Goal: Task Accomplishment & Management: Use online tool/utility

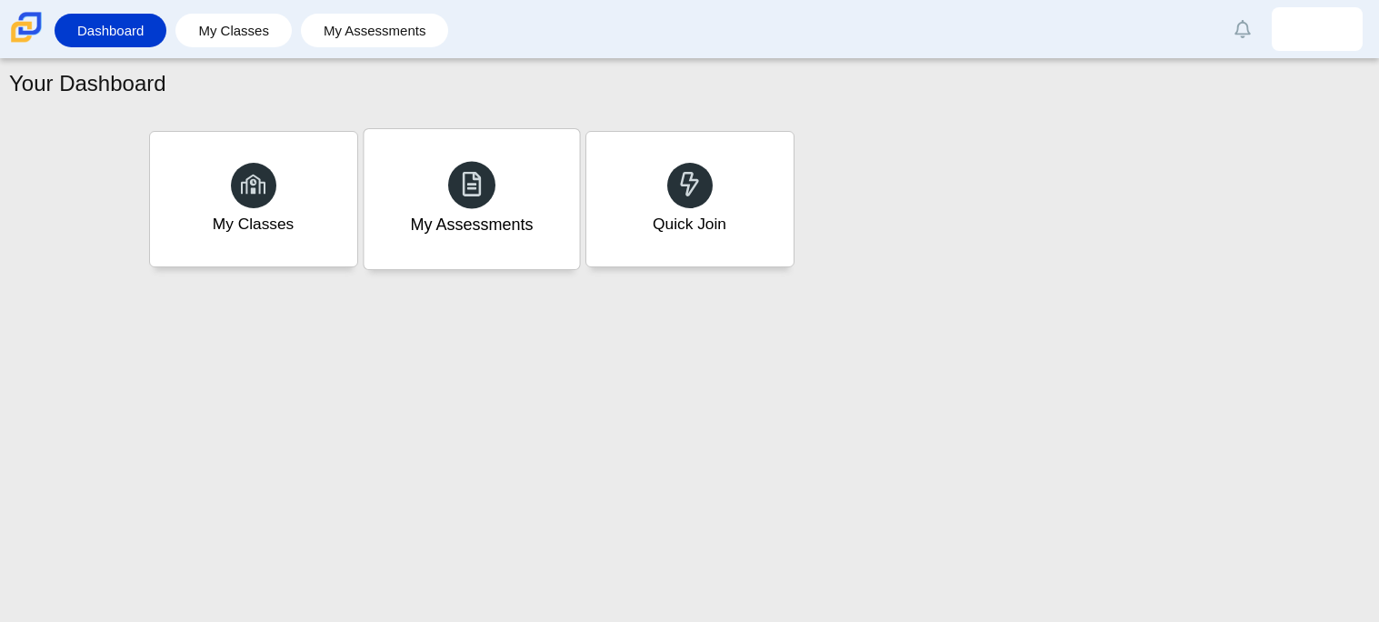
click at [446, 166] on div "My Assessments" at bounding box center [471, 199] width 215 height 140
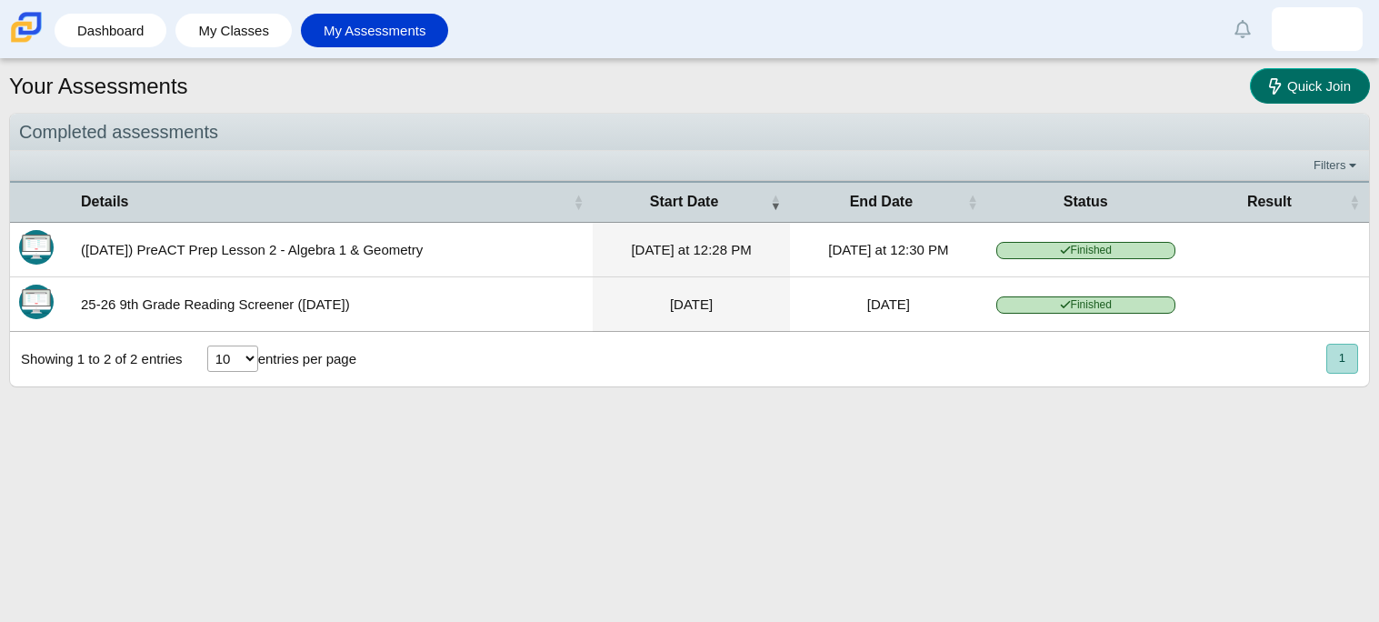
click at [1327, 81] on span "Quick Join" at bounding box center [1319, 85] width 64 height 15
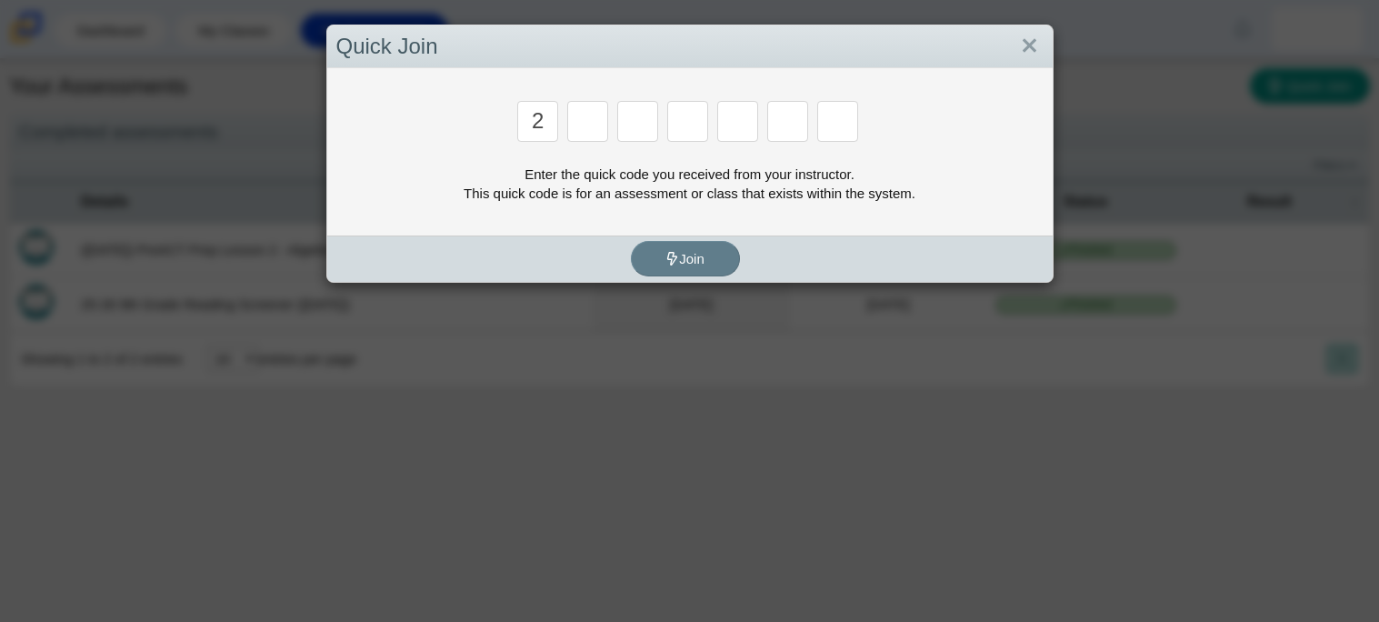
type input "2"
type input "c"
type input "u"
type input "p"
type input "s"
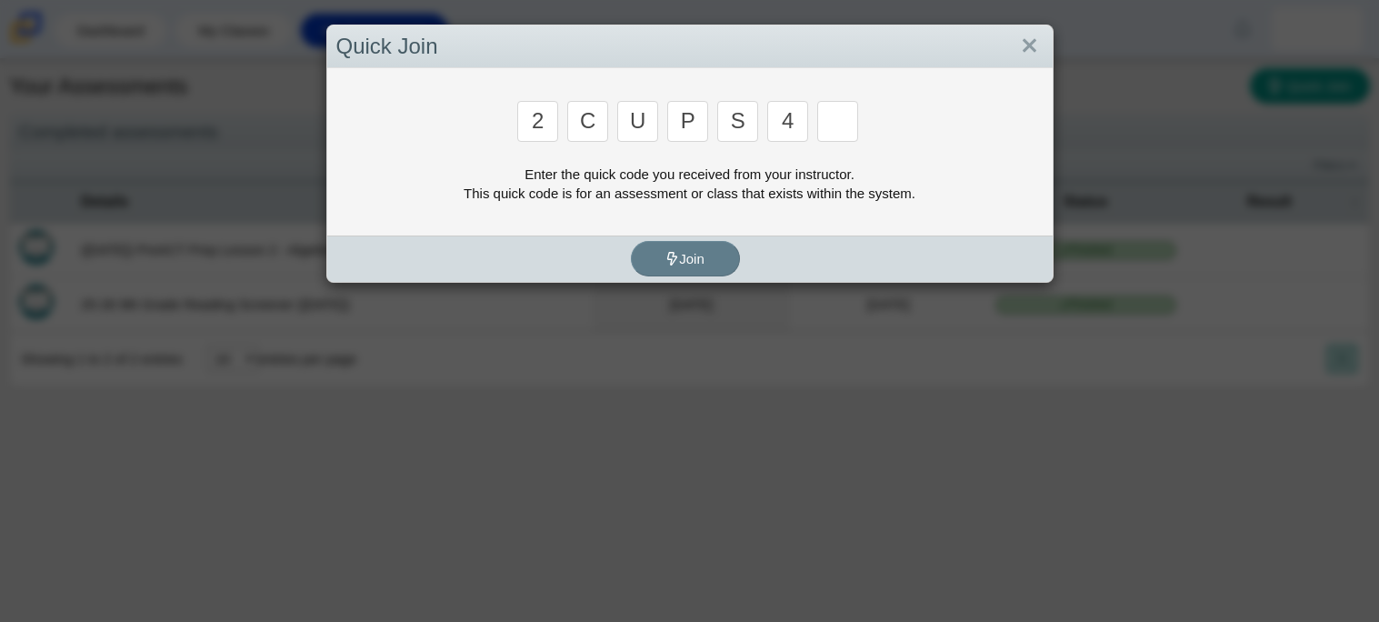
type input "4"
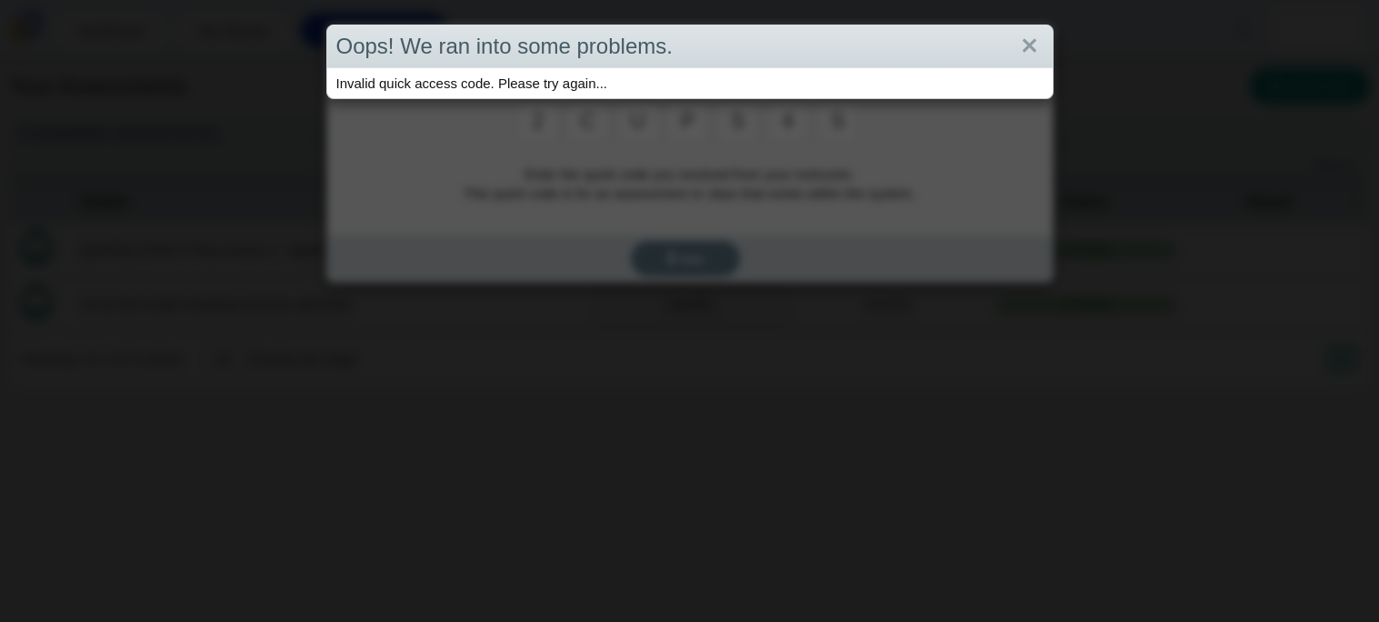
type input "s"
click at [1038, 43] on link "Close" at bounding box center [1029, 46] width 28 height 31
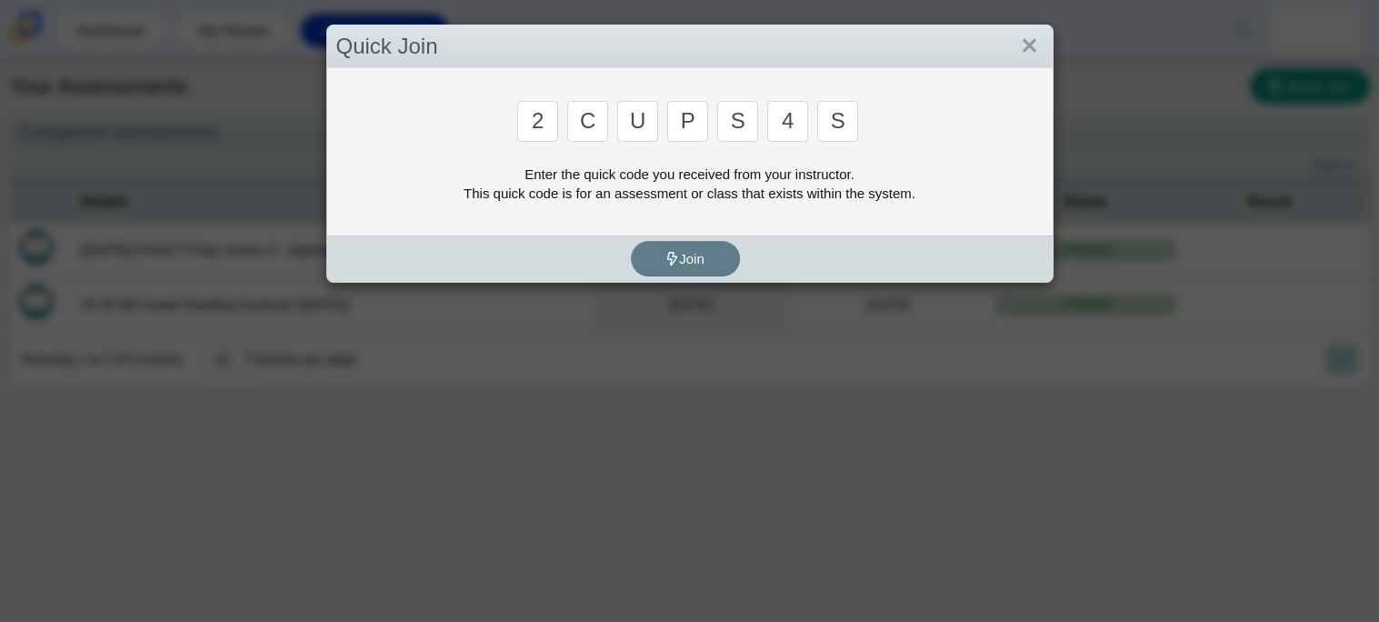
click at [848, 126] on input "s" at bounding box center [837, 121] width 41 height 41
type input "a"
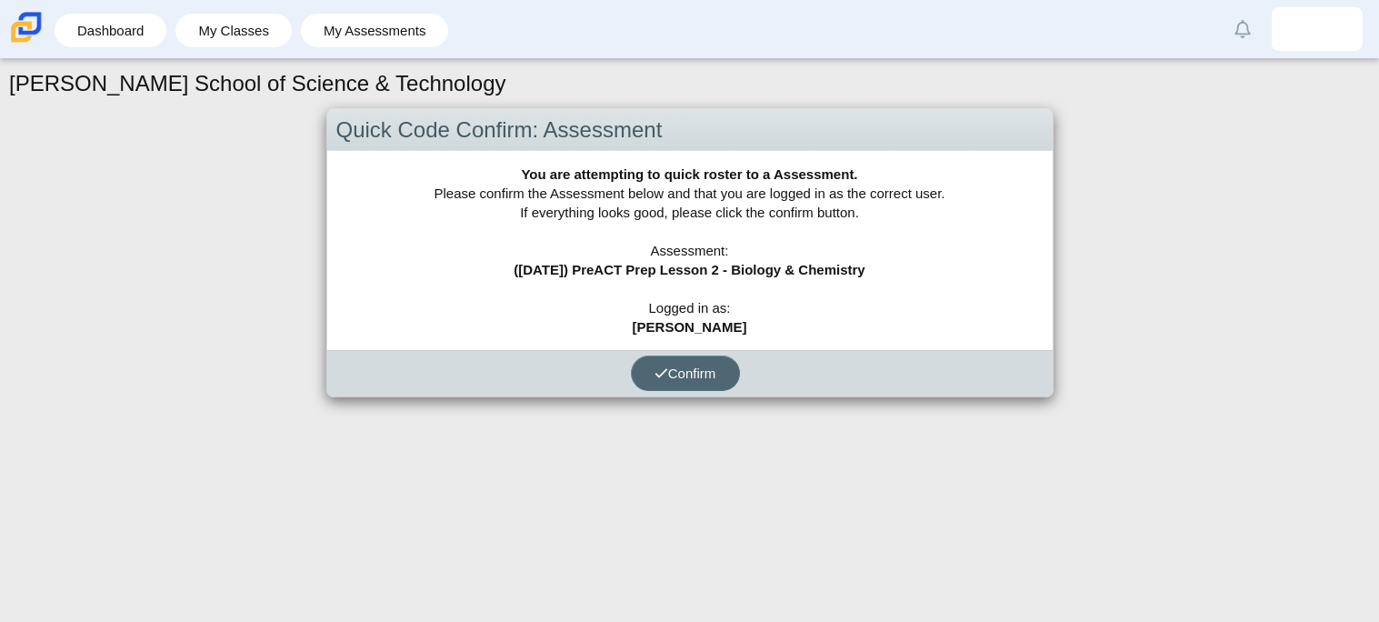
click at [686, 389] on button "Confirm" at bounding box center [685, 372] width 109 height 35
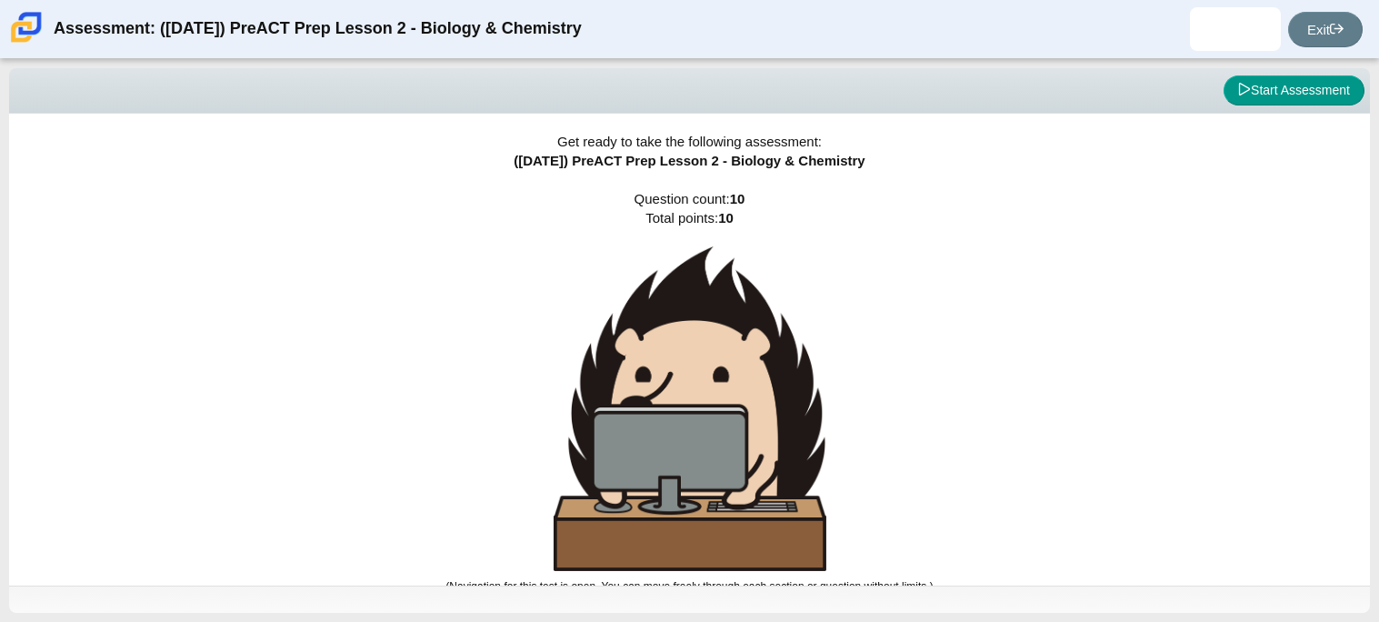
scroll to position [10, 0]
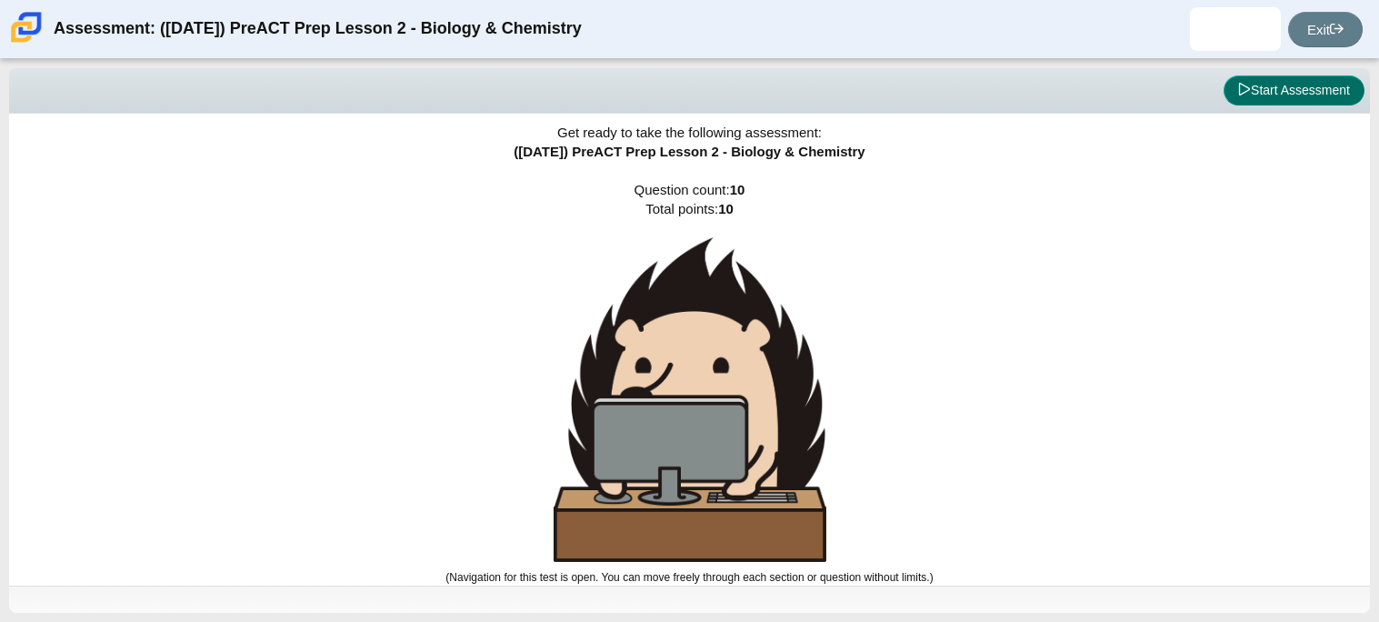
click at [1295, 94] on button "Start Assessment" at bounding box center [1293, 90] width 141 height 31
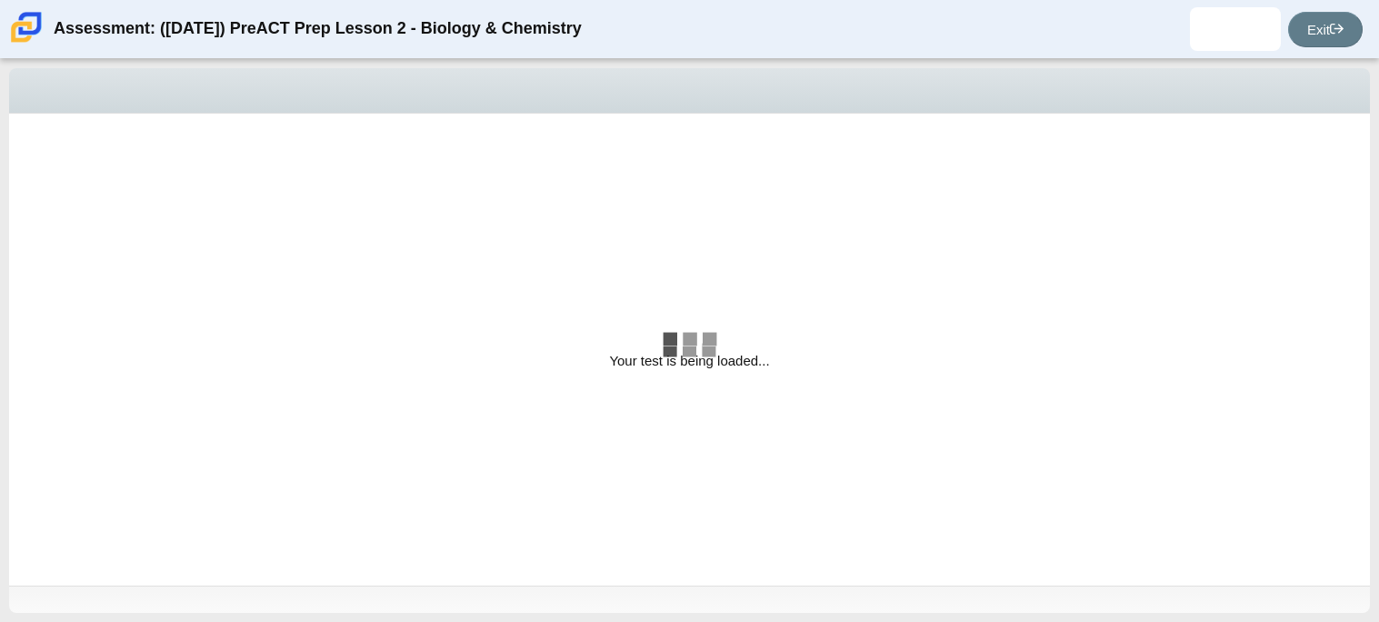
select select "88c27e0d-eae0-4ba9-ac20-9160ce6547ef"
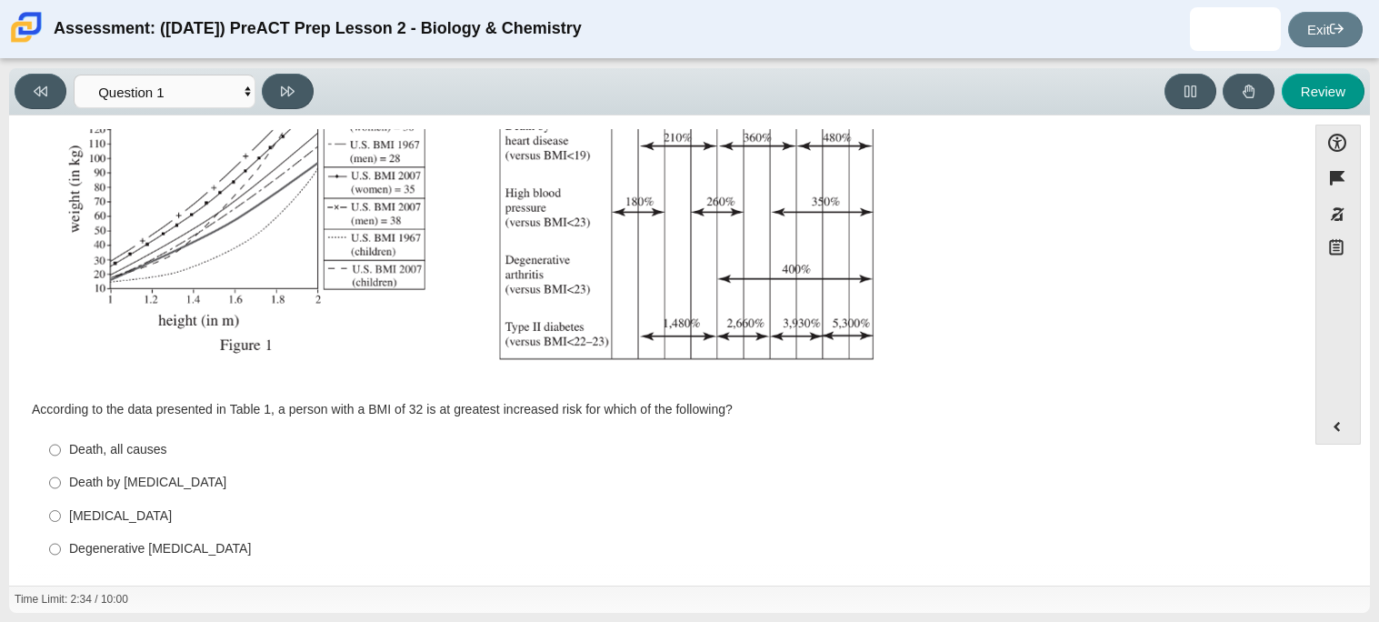
scroll to position [386, 0]
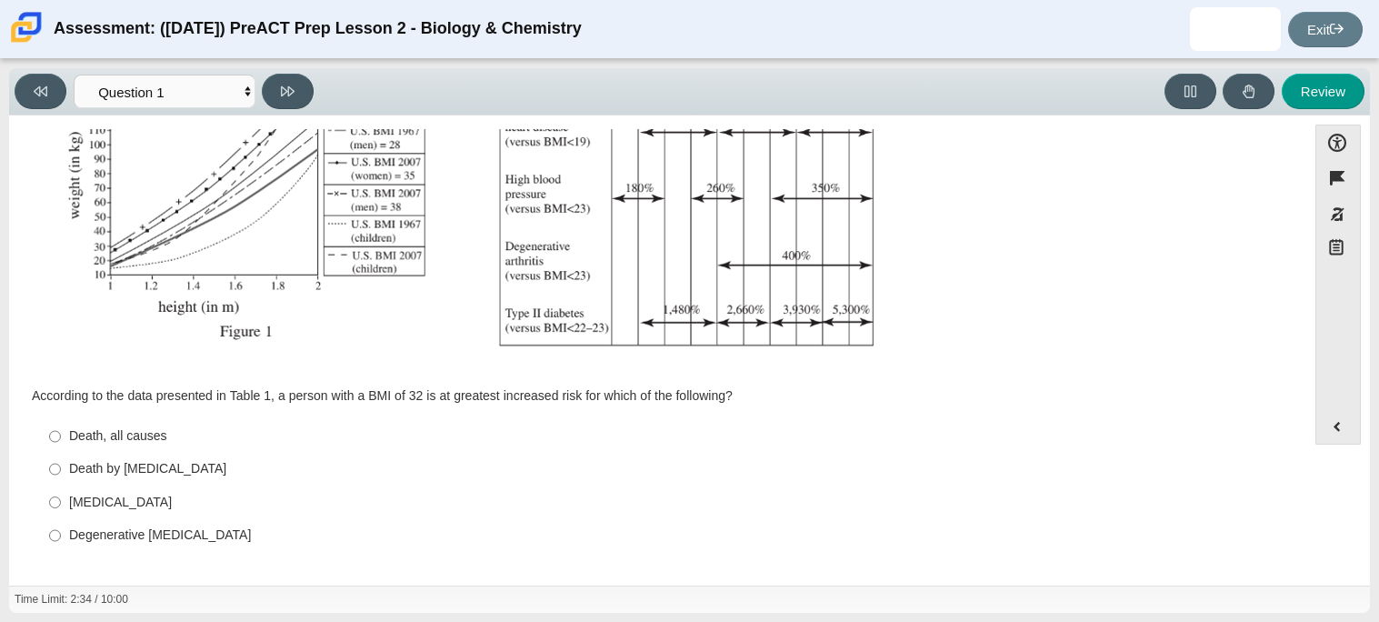
click at [277, 477] on div "Death by [MEDICAL_DATA]" at bounding box center [671, 469] width 1205 height 18
click at [61, 477] on input "Death by [MEDICAL_DATA] Death by [MEDICAL_DATA]" at bounding box center [55, 469] width 12 height 33
radio input "true"
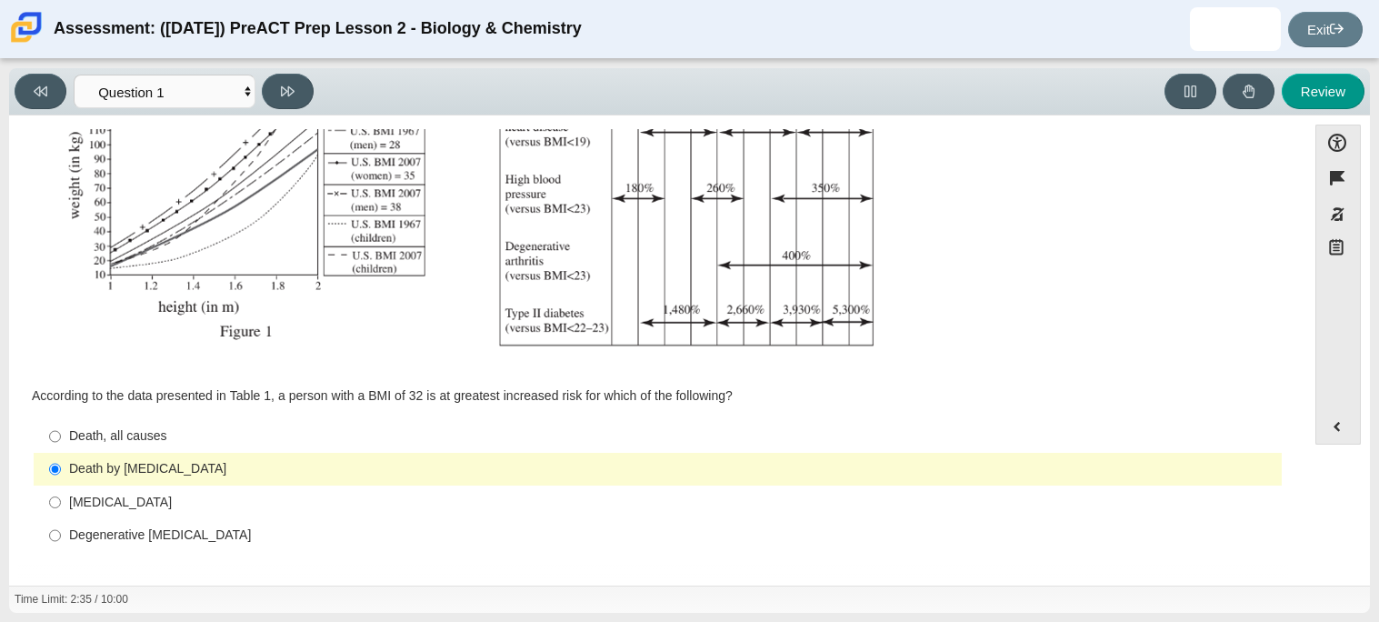
click at [114, 437] on div "Death, all causes" at bounding box center [671, 436] width 1205 height 18
click at [61, 437] on input "Death, all causes Death, all causes" at bounding box center [55, 436] width 12 height 33
radio input "true"
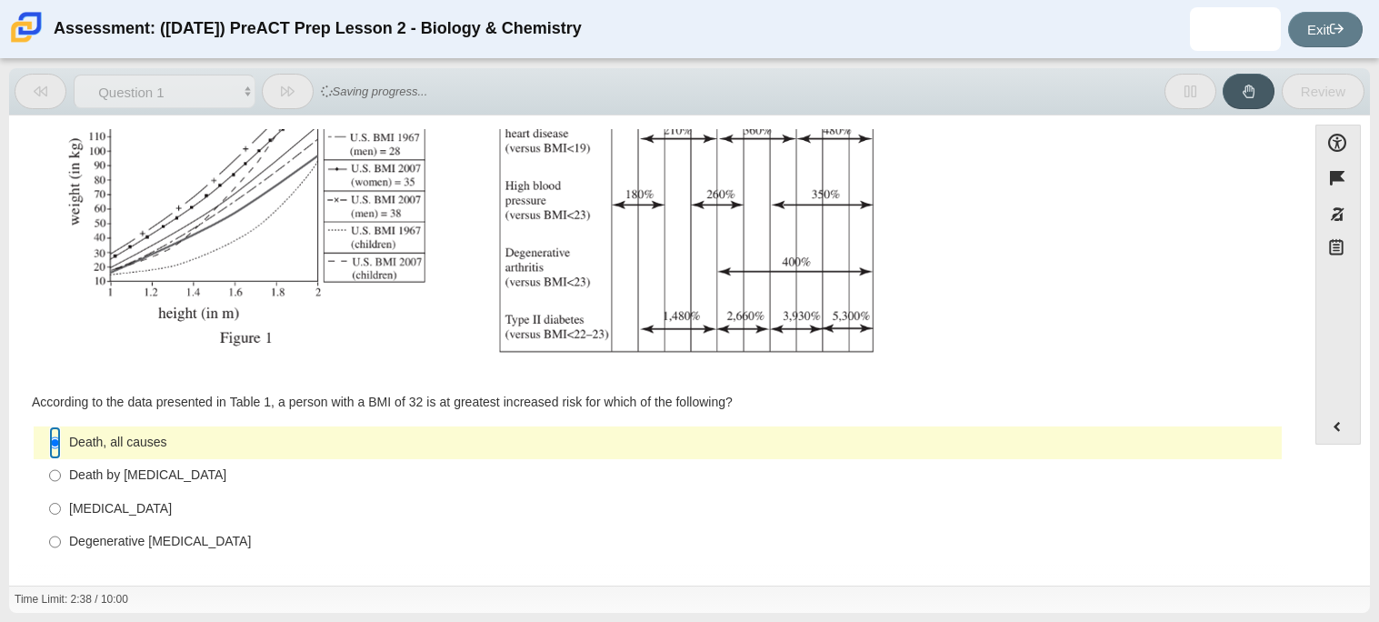
scroll to position [382, 0]
click at [71, 506] on div "[MEDICAL_DATA]" at bounding box center [671, 507] width 1205 height 18
click at [61, 506] on input "Type II [MEDICAL_DATA] II [MEDICAL_DATA]" at bounding box center [55, 506] width 12 height 33
radio input "true"
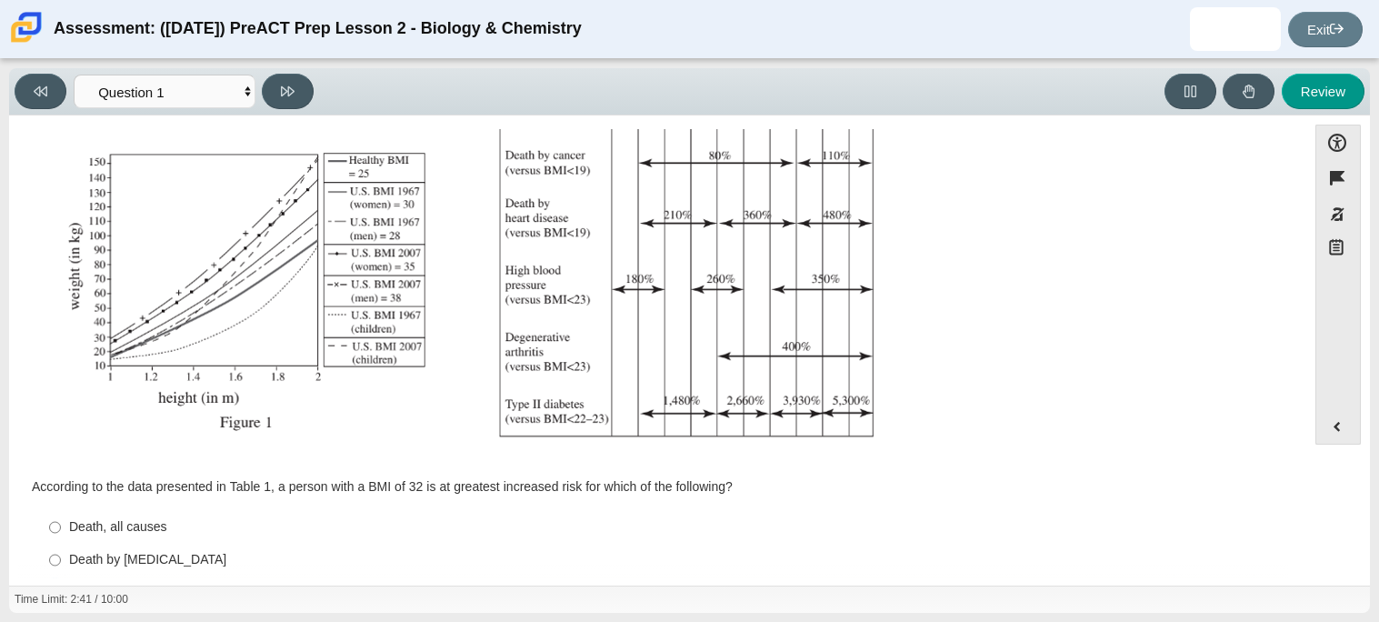
scroll to position [386, 0]
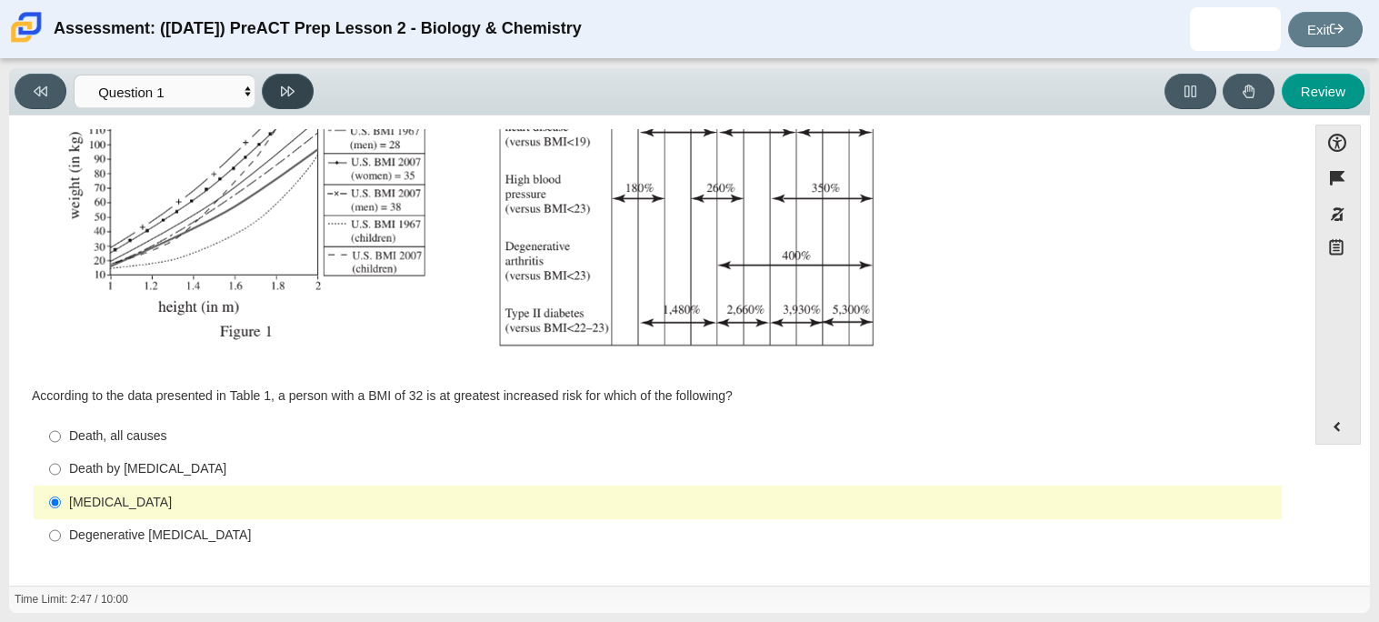
click at [303, 93] on button at bounding box center [288, 91] width 52 height 35
select select "f31ee183-ab53-48c9-9374-3a18949ab500"
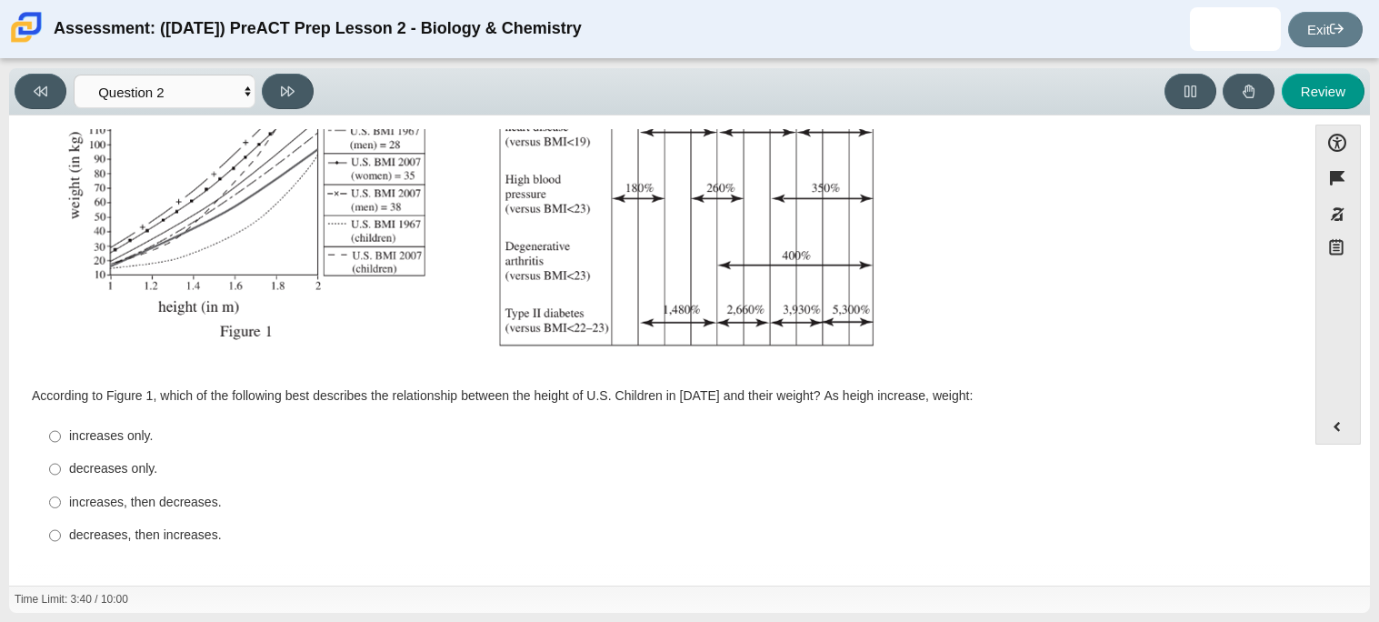
click at [60, 505] on label "increases, then decreases. increases, then decreases." at bounding box center [658, 501] width 1245 height 33
click at [60, 505] on input "increases, then decreases. increases, then decreases." at bounding box center [55, 501] width 12 height 33
radio input "true"
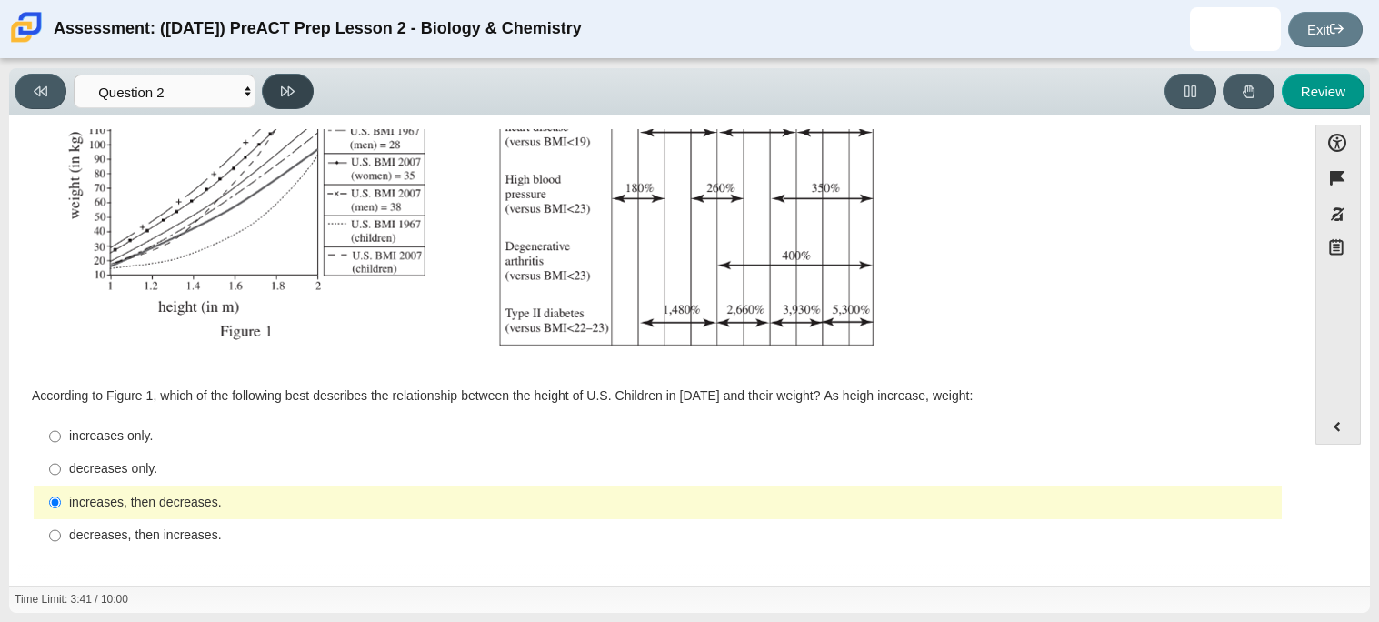
click at [301, 91] on button at bounding box center [288, 91] width 52 height 35
select select "45e82964-709e-4180-9336-970e18221224"
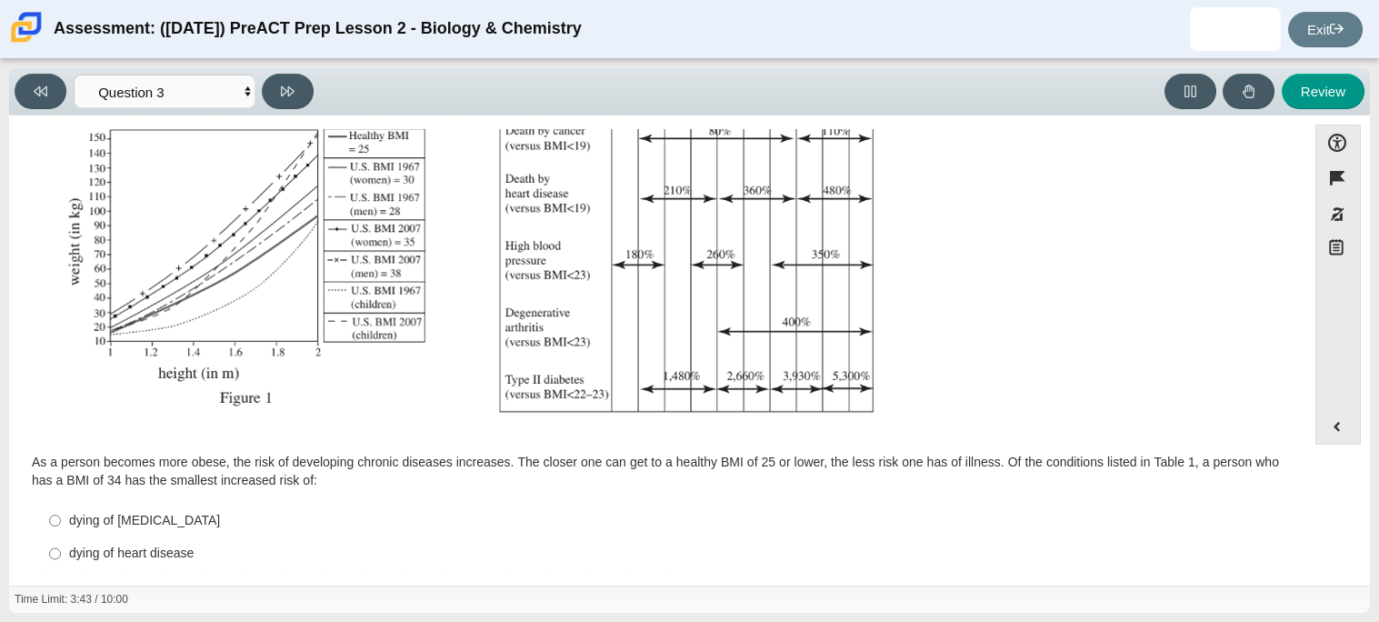
scroll to position [404, 0]
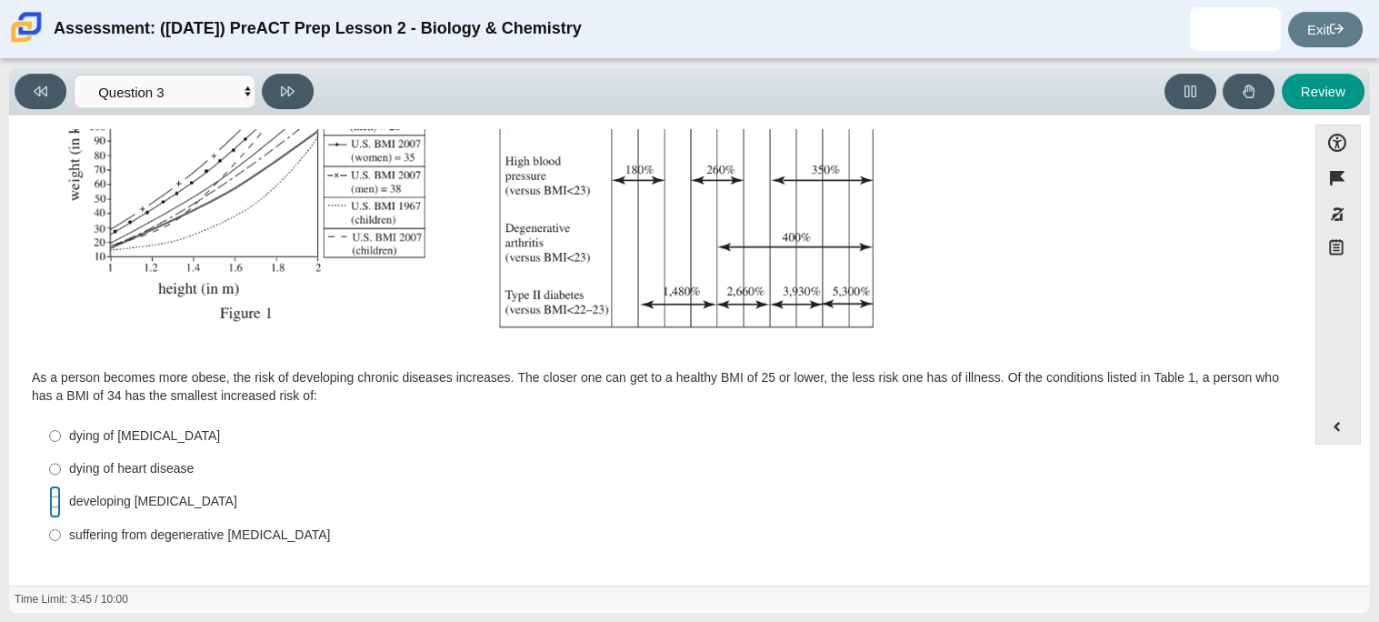
click at [56, 503] on input "developing [MEDICAL_DATA] developing [MEDICAL_DATA]" at bounding box center [55, 501] width 12 height 33
radio input "true"
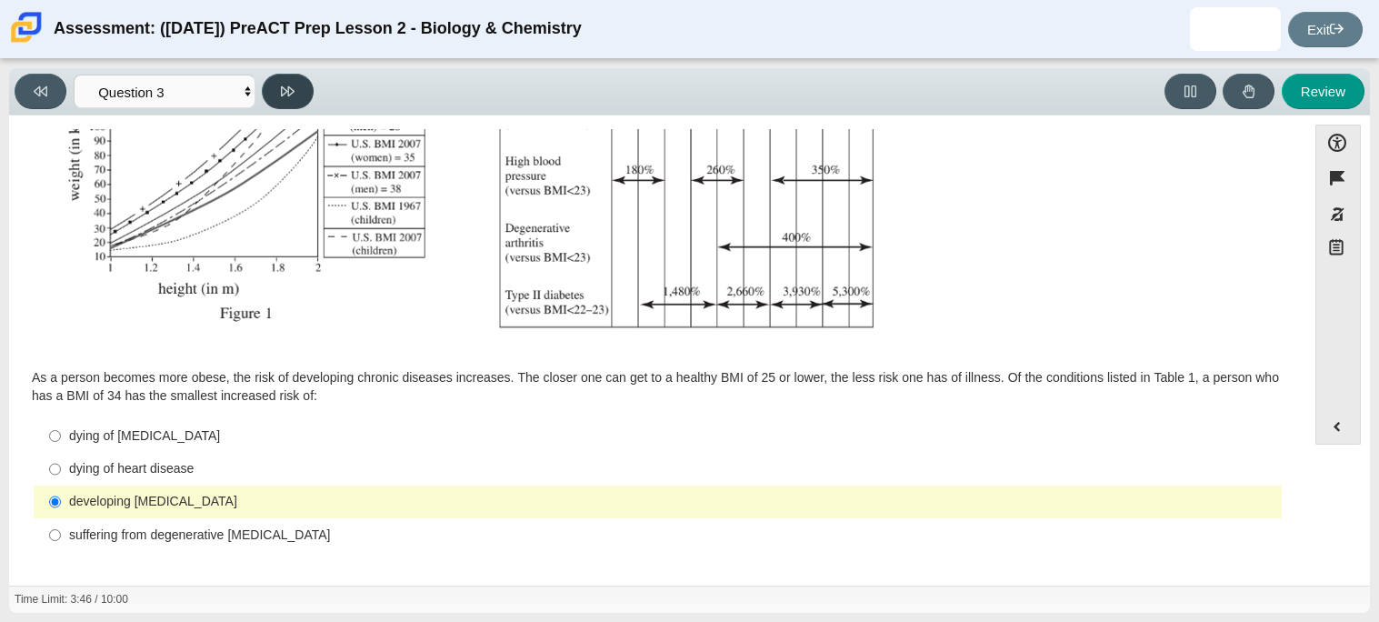
click at [284, 93] on icon at bounding box center [288, 92] width 14 height 14
select select "71dcacfe-cf8b-4cdc-be22-b82c8aec5da2"
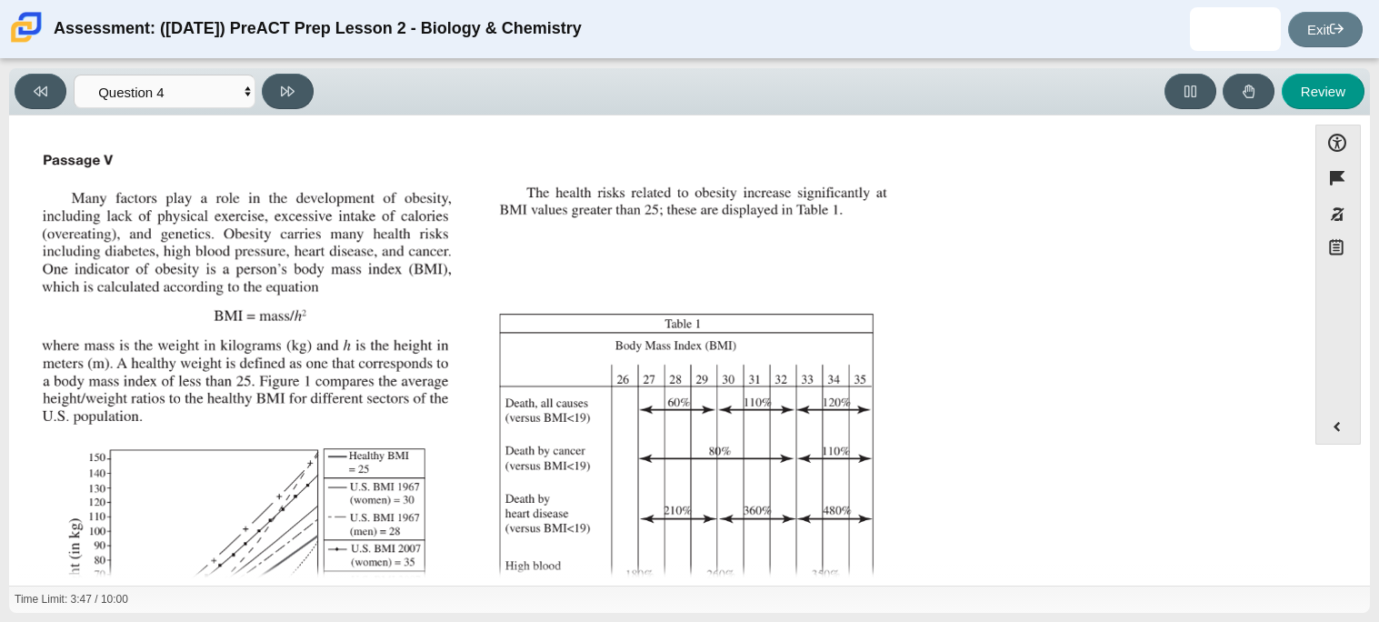
scroll to position [388, 0]
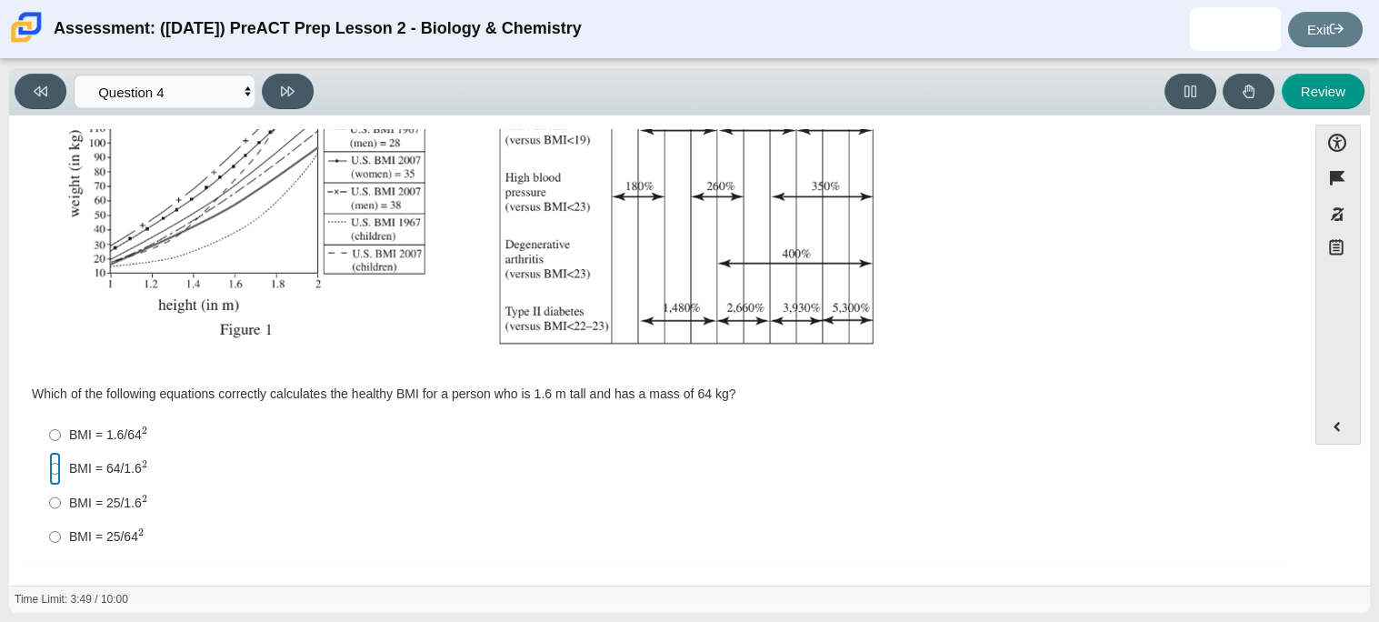
click at [56, 464] on input "BMI = 64/1.6 2 BMI = 64/1.62" at bounding box center [55, 469] width 12 height 34
radio input "true"
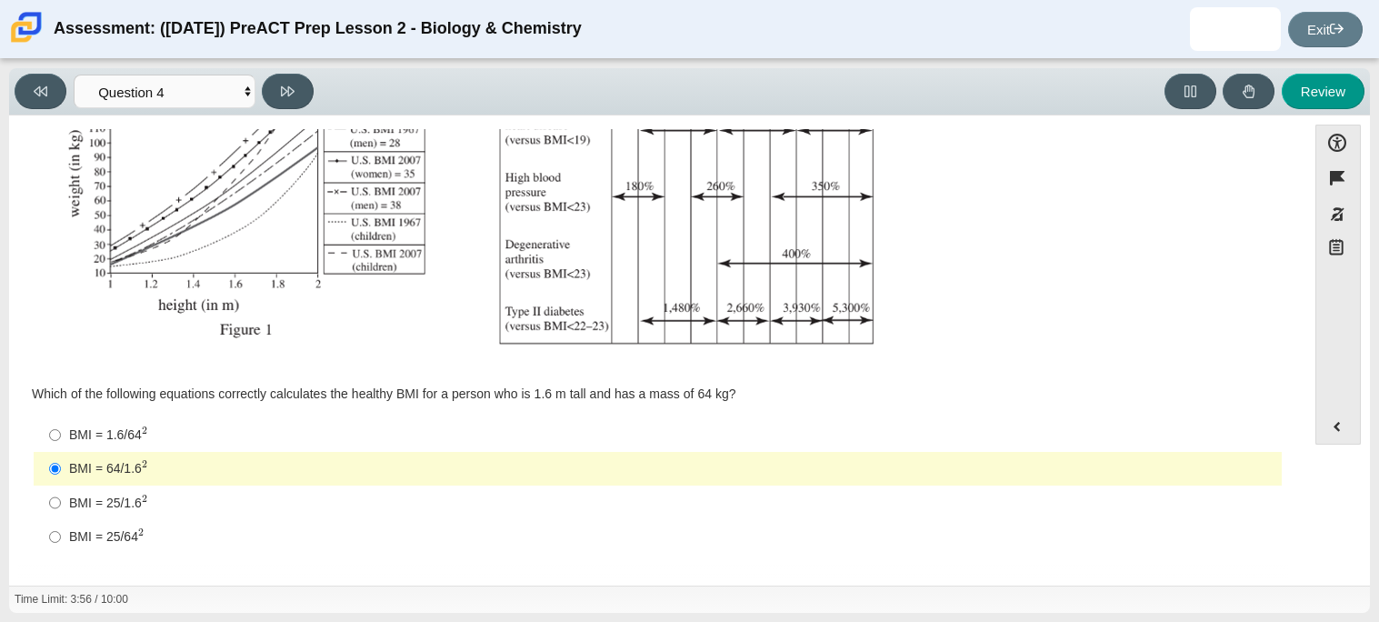
click at [315, 78] on div "Viewing Question 4 of 10 in Pacing Mode Questions Question 1 Question 2 Questio…" at bounding box center [168, 91] width 306 height 35
click at [307, 86] on button at bounding box center [288, 91] width 52 height 35
select select "c6558c8b-086a-4b4c-b582-9428309971ba"
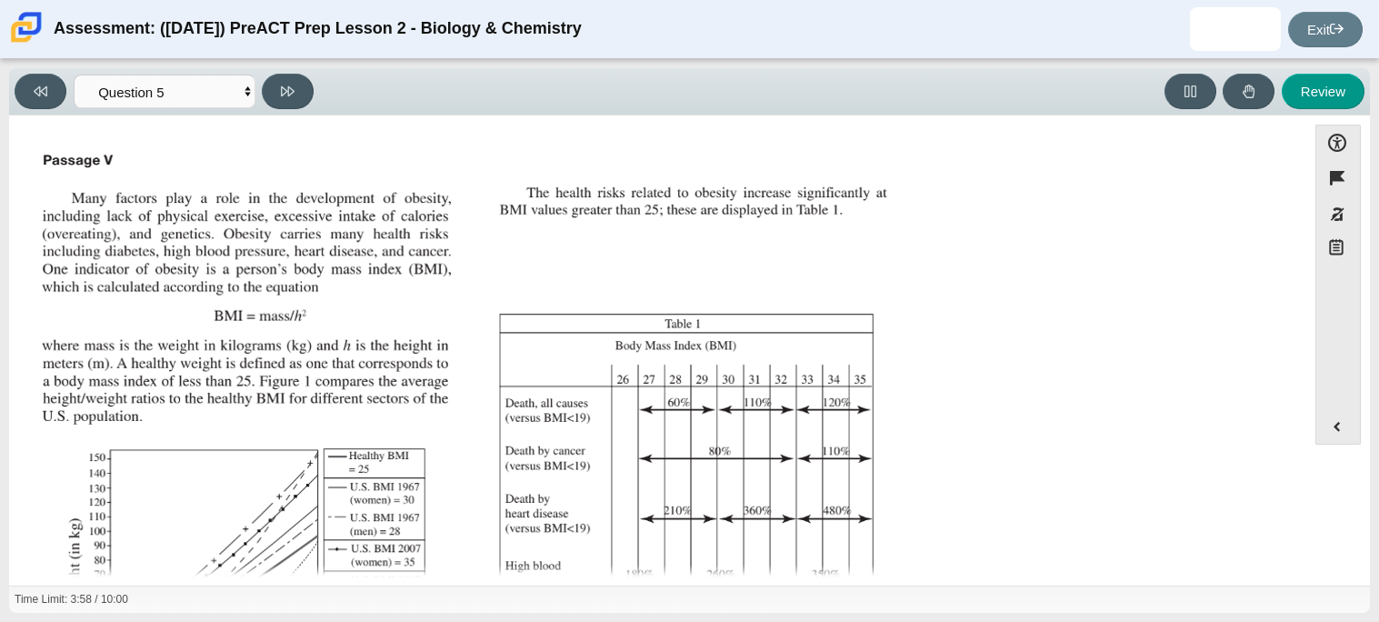
scroll to position [386, 0]
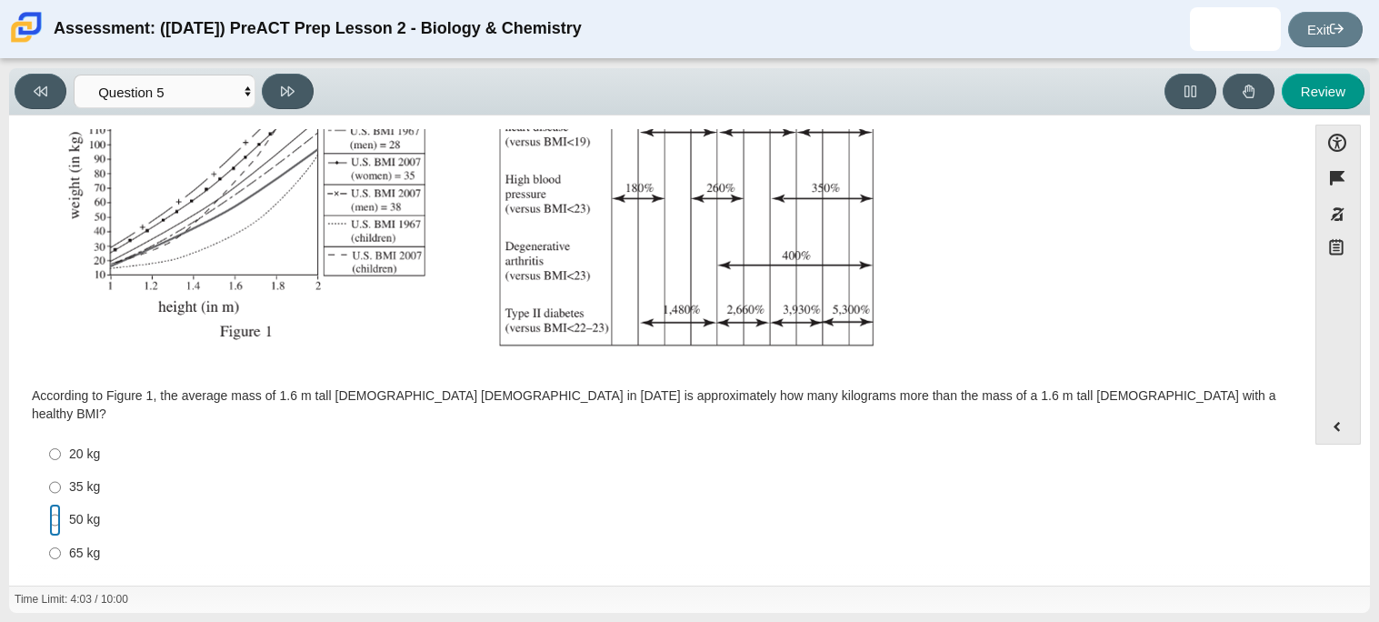
click at [57, 507] on input "50 kg 50 kg" at bounding box center [55, 520] width 12 height 33
radio input "true"
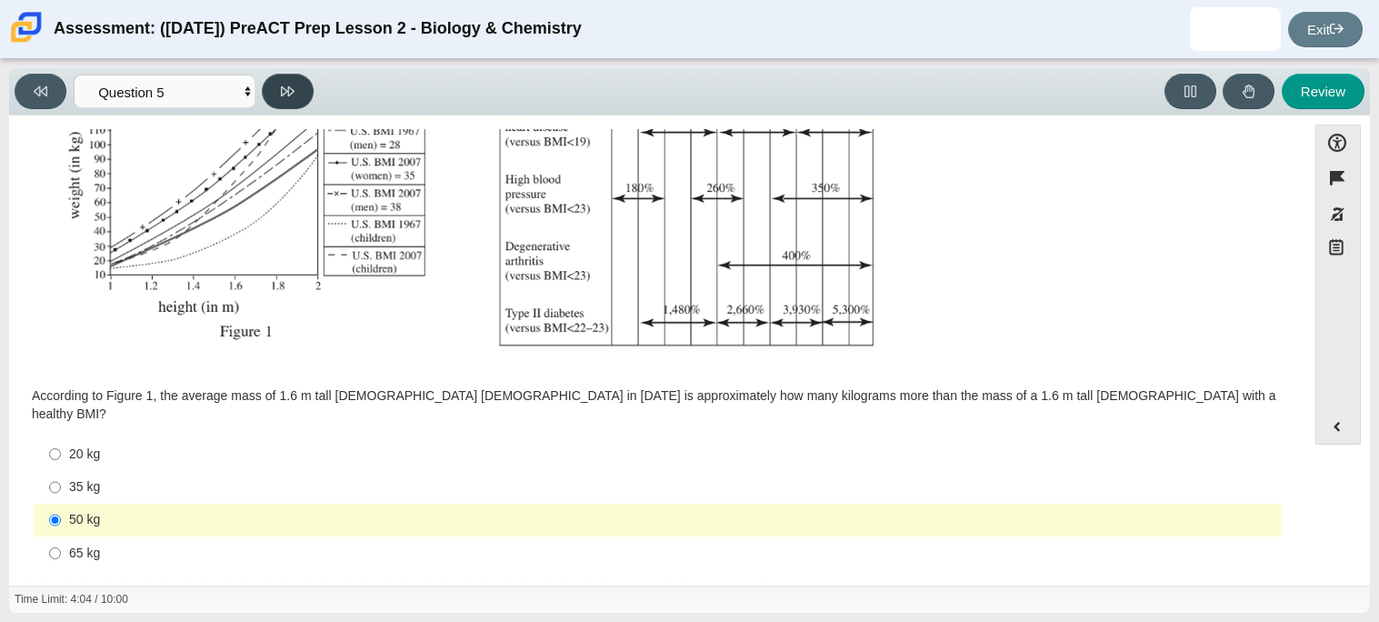
click at [273, 89] on button at bounding box center [288, 91] width 52 height 35
select select "74d98ab6-2529-481e-9250-4e9263ec31cd"
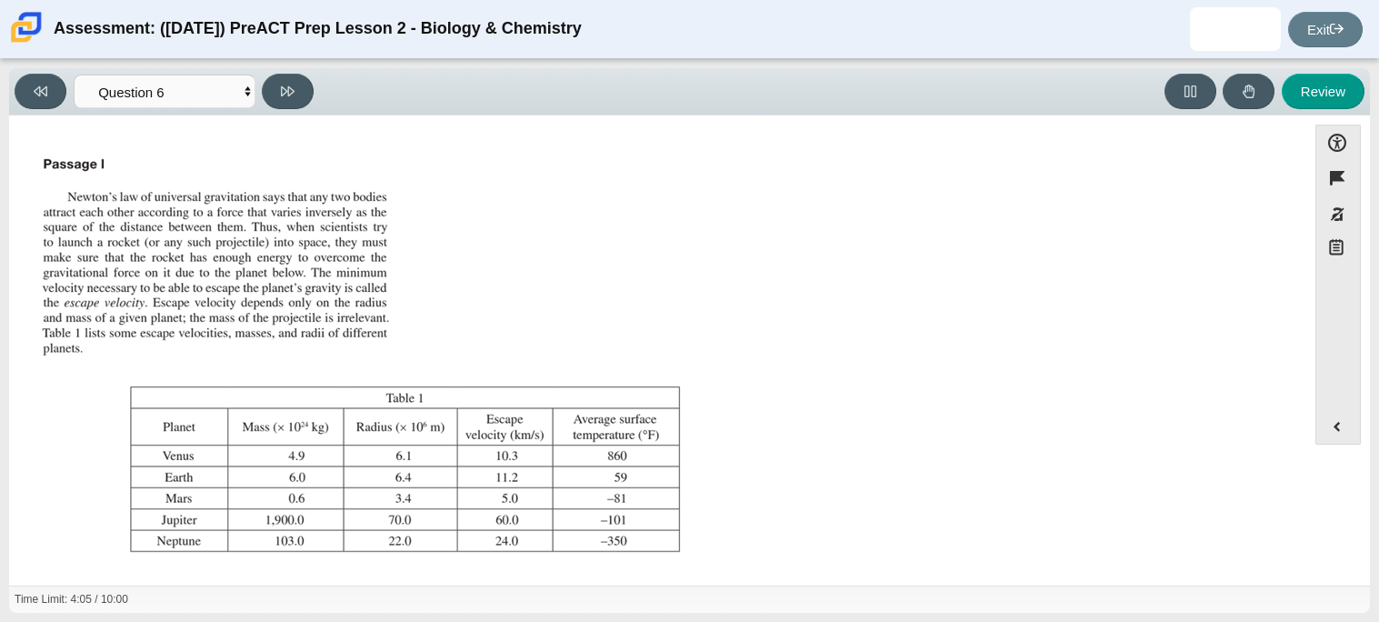
scroll to position [208, 0]
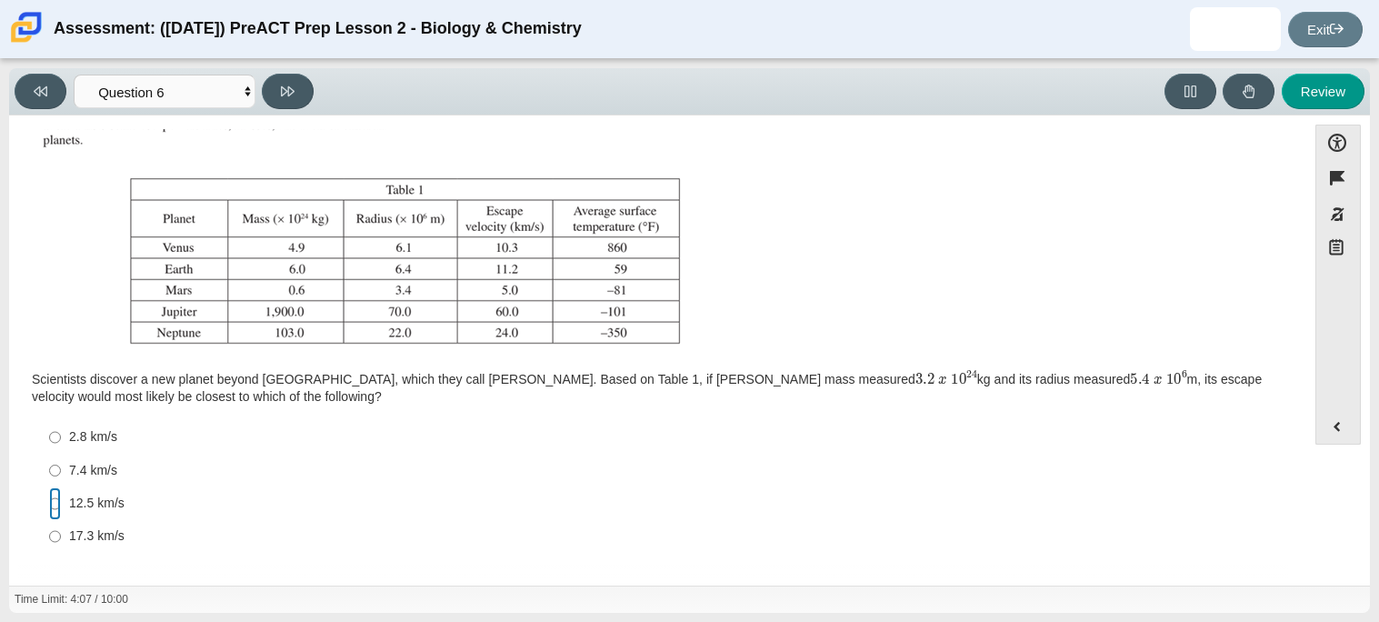
click at [49, 504] on input "12.5 km/s 12.5 km/s" at bounding box center [55, 503] width 12 height 33
radio input "true"
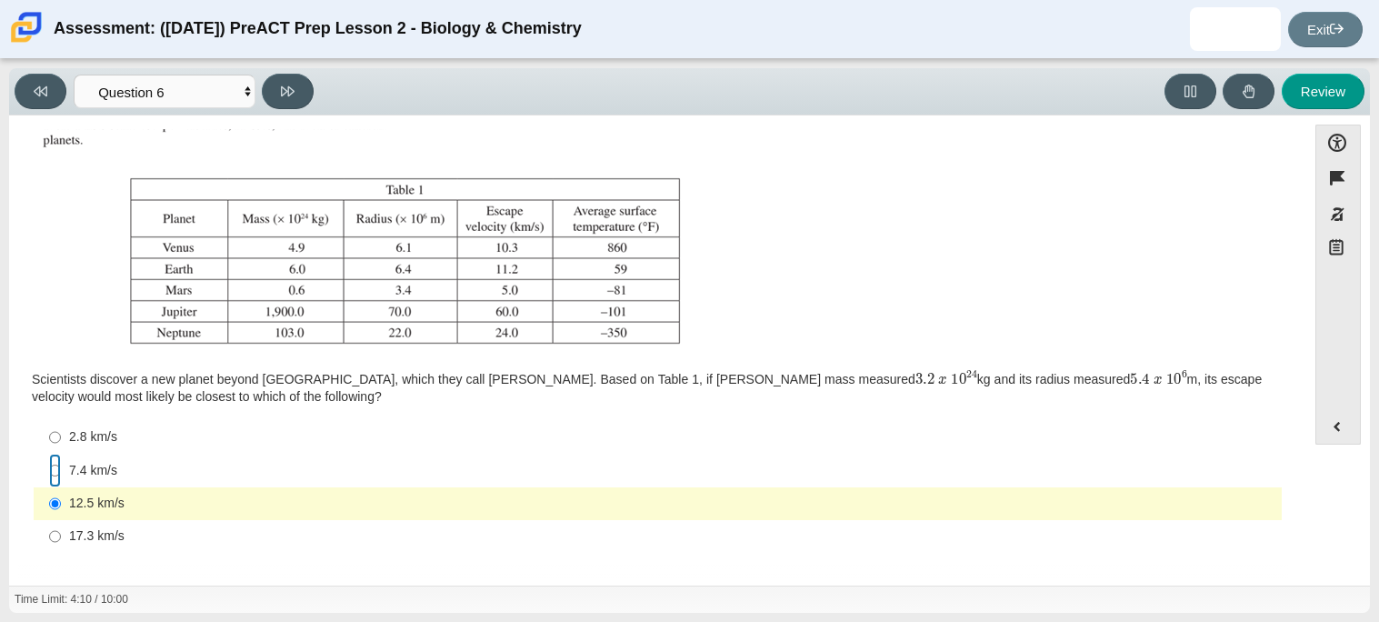
click at [50, 463] on input "7.4 km/s 7.4 km/s" at bounding box center [55, 470] width 12 height 33
radio input "true"
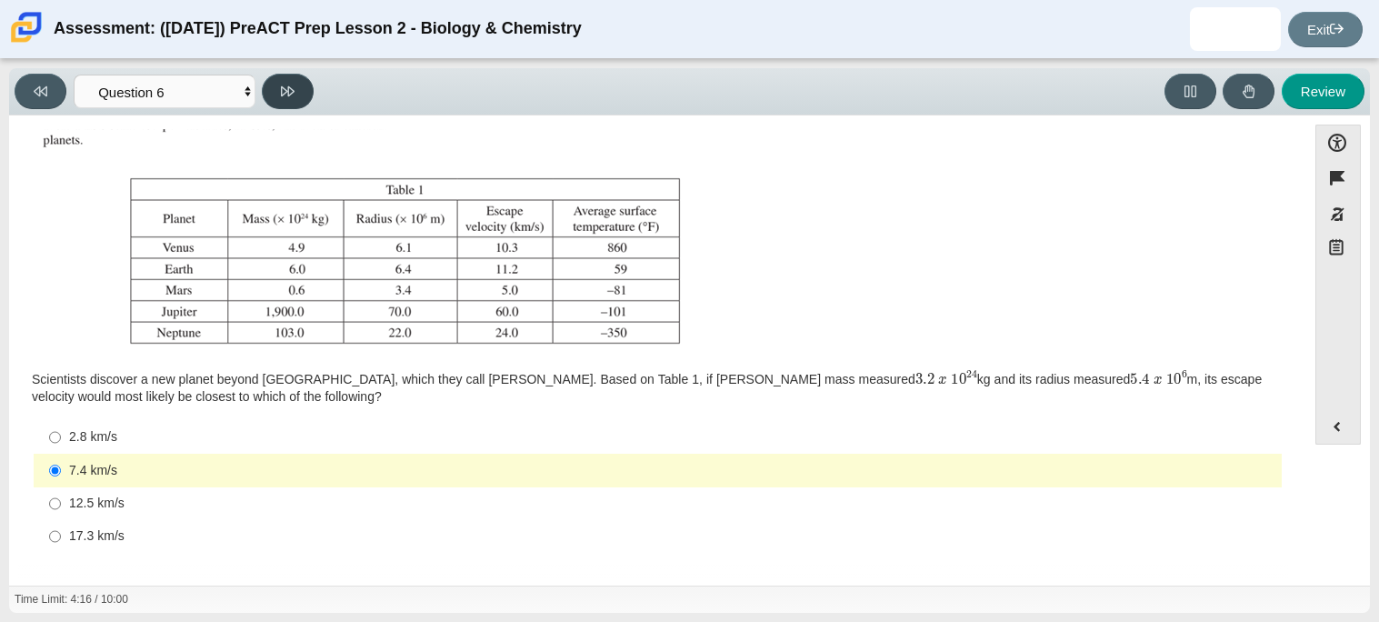
click at [294, 86] on icon at bounding box center [288, 92] width 14 height 14
select select "31694628-7769-4744-9964-d3ed6115c03c"
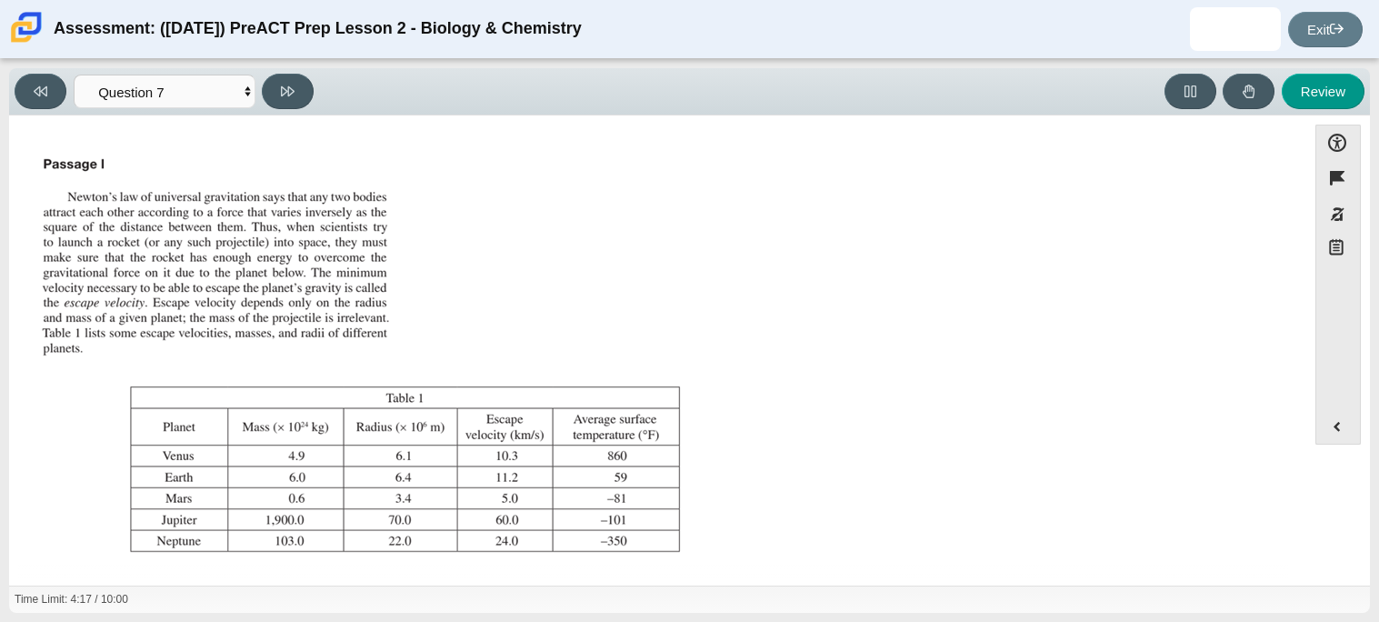
scroll to position [190, 0]
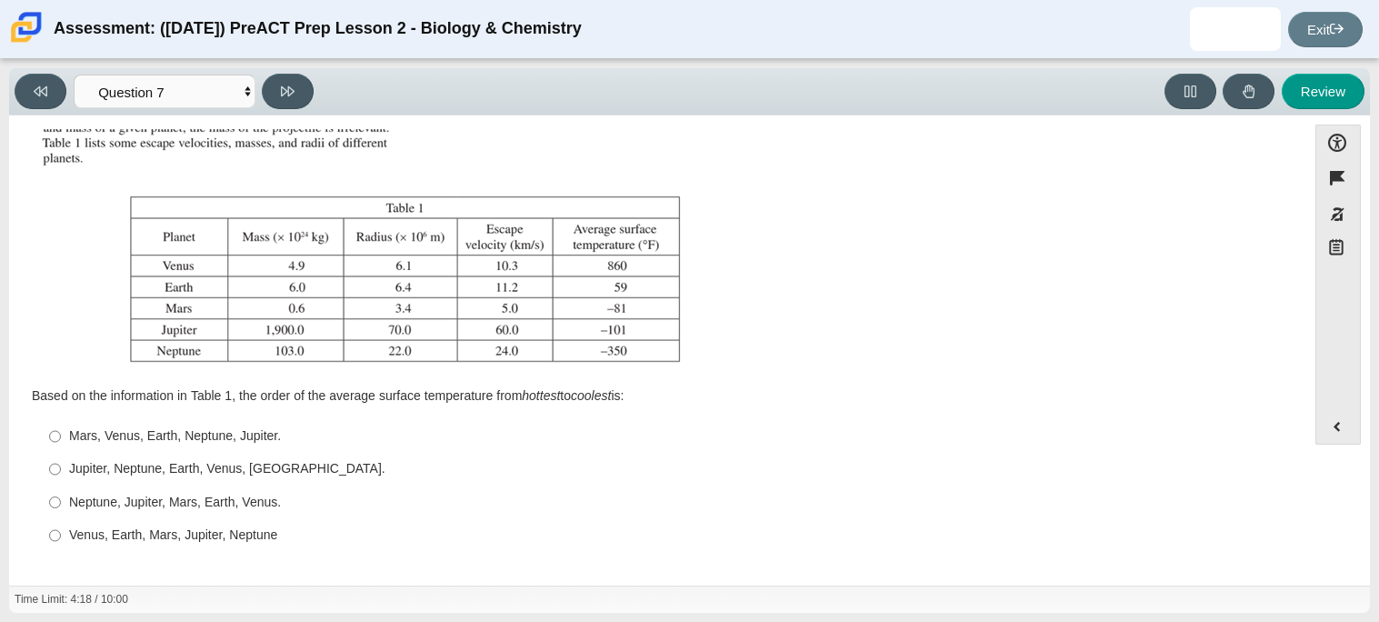
click at [65, 470] on label "Jupiter, Neptune, Earth, Venus, [GEOGRAPHIC_DATA]. Jupiter, Neptune, Earth, Ven…" at bounding box center [658, 469] width 1245 height 33
click at [61, 470] on input "Jupiter, Neptune, Earth, Venus, [GEOGRAPHIC_DATA]. Jupiter, Neptune, Earth, Ven…" at bounding box center [55, 469] width 12 height 33
radio input "true"
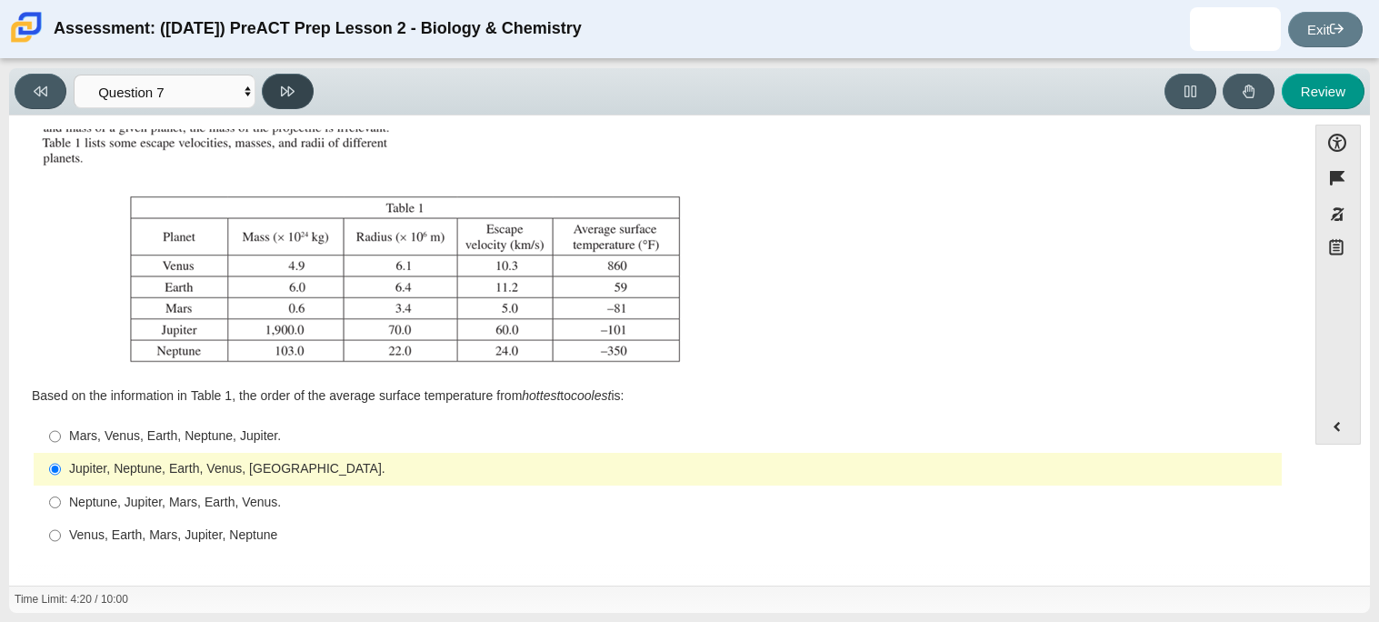
click at [274, 85] on button at bounding box center [288, 91] width 52 height 35
select select "02960795-9514-4c41-985f-77b6951c8514"
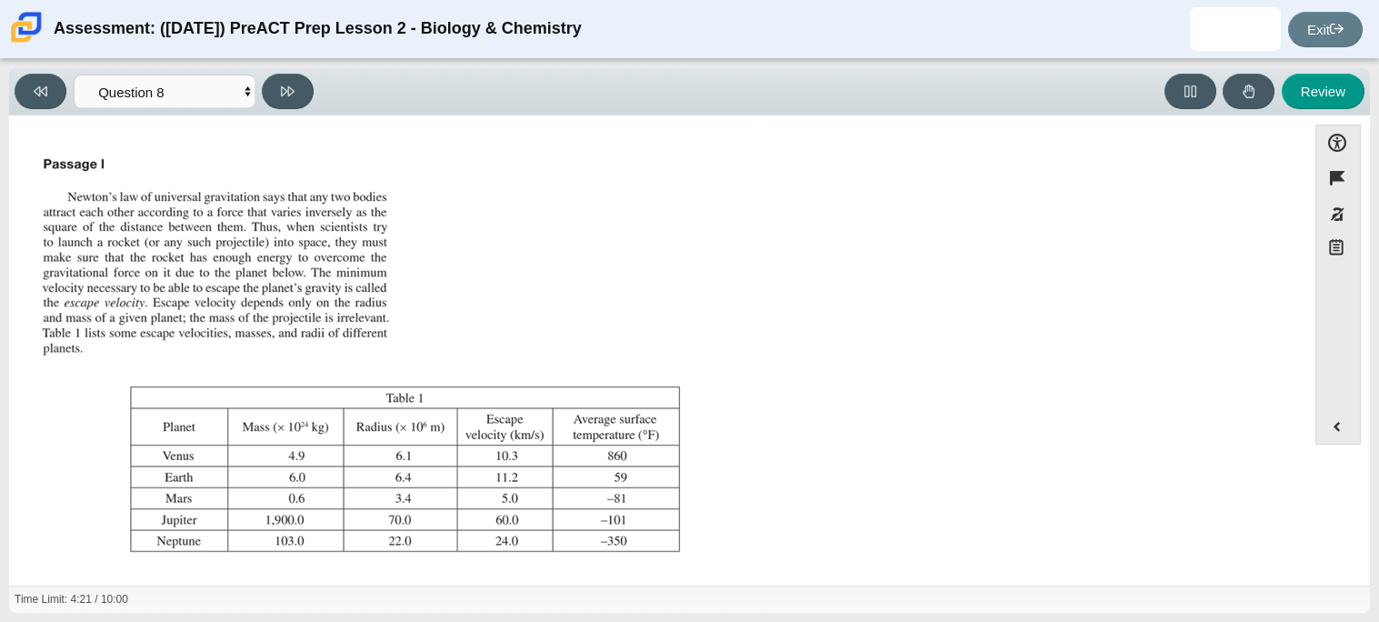
scroll to position [207, 0]
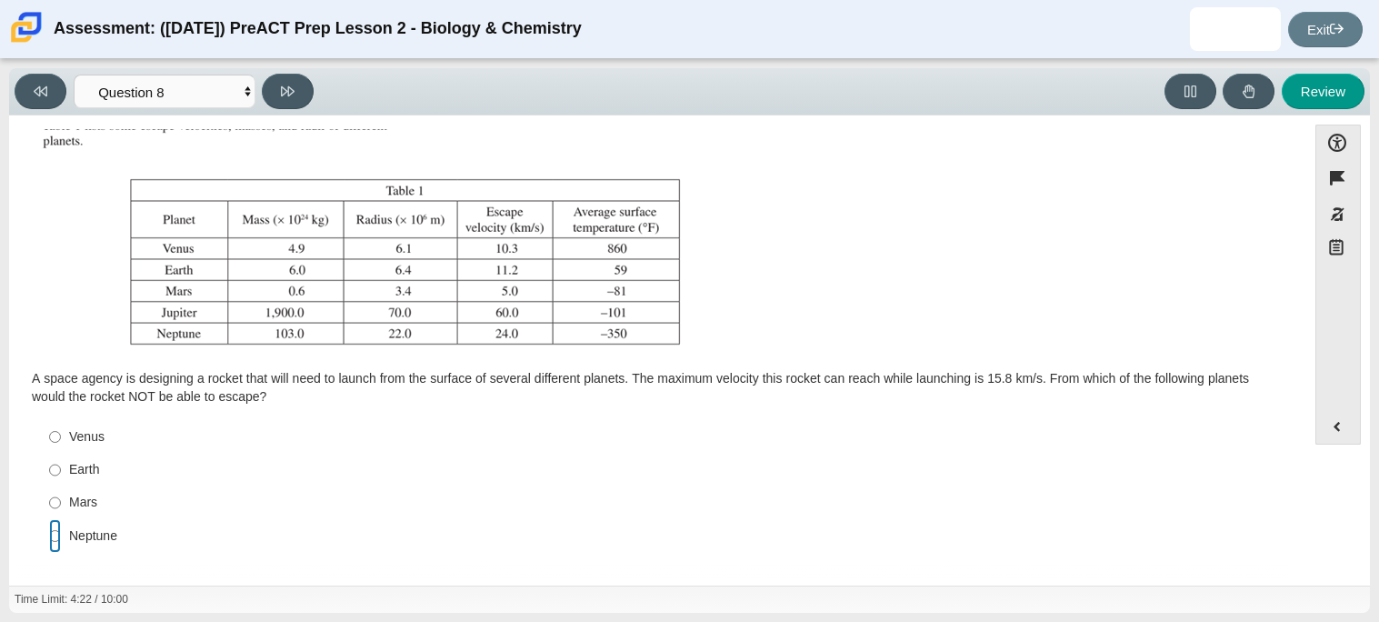
click at [51, 536] on input "Neptune Neptune" at bounding box center [55, 535] width 12 height 33
radio input "true"
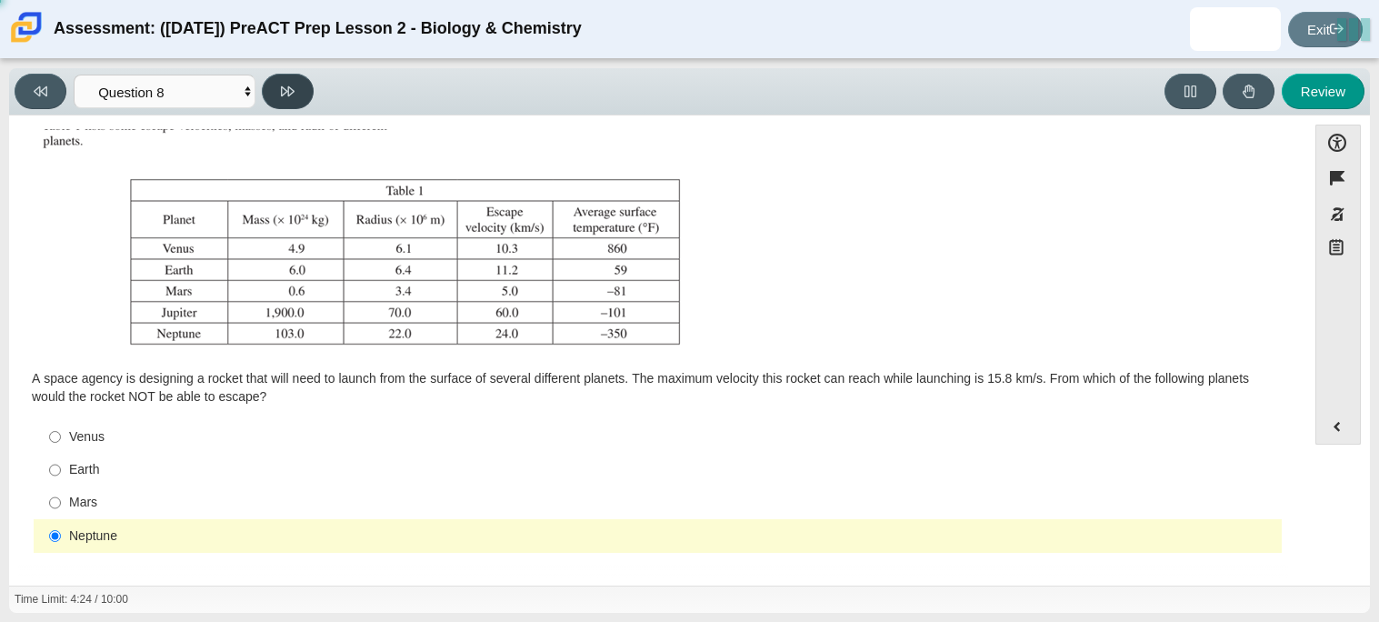
click at [296, 92] on button at bounding box center [288, 91] width 52 height 35
select select "ef19177f-9eb9-441f-a0b9-65cd4e602bb5"
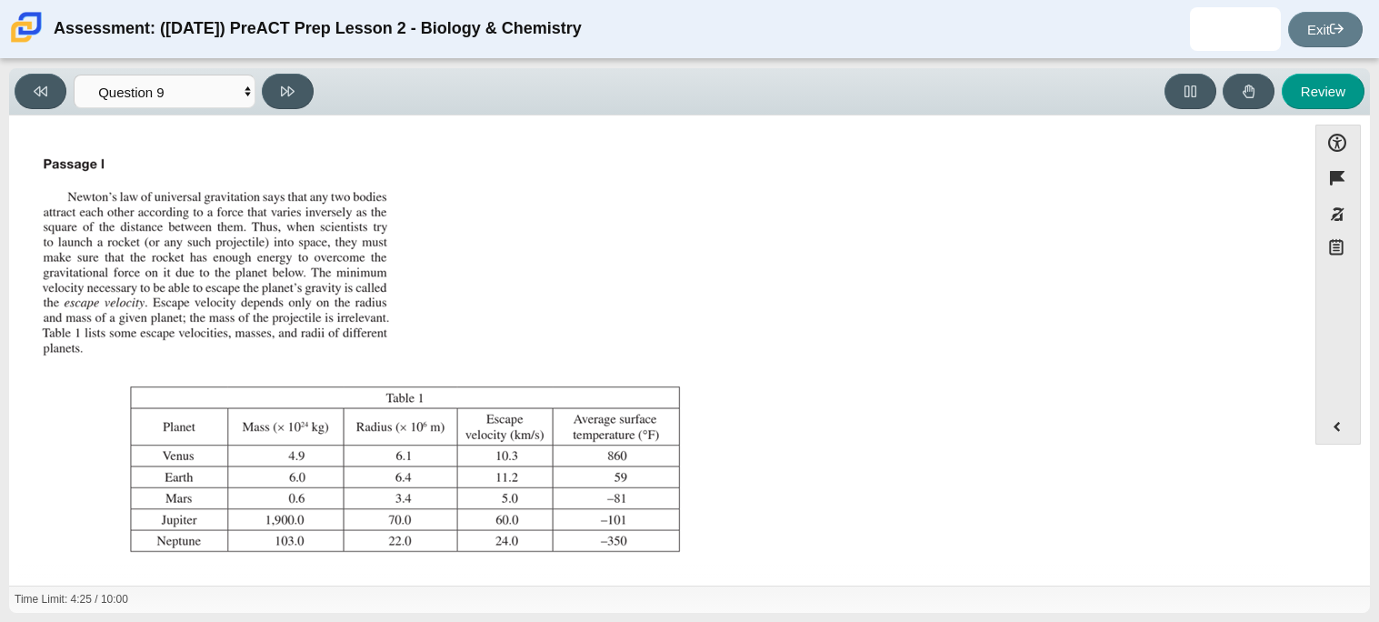
scroll to position [190, 0]
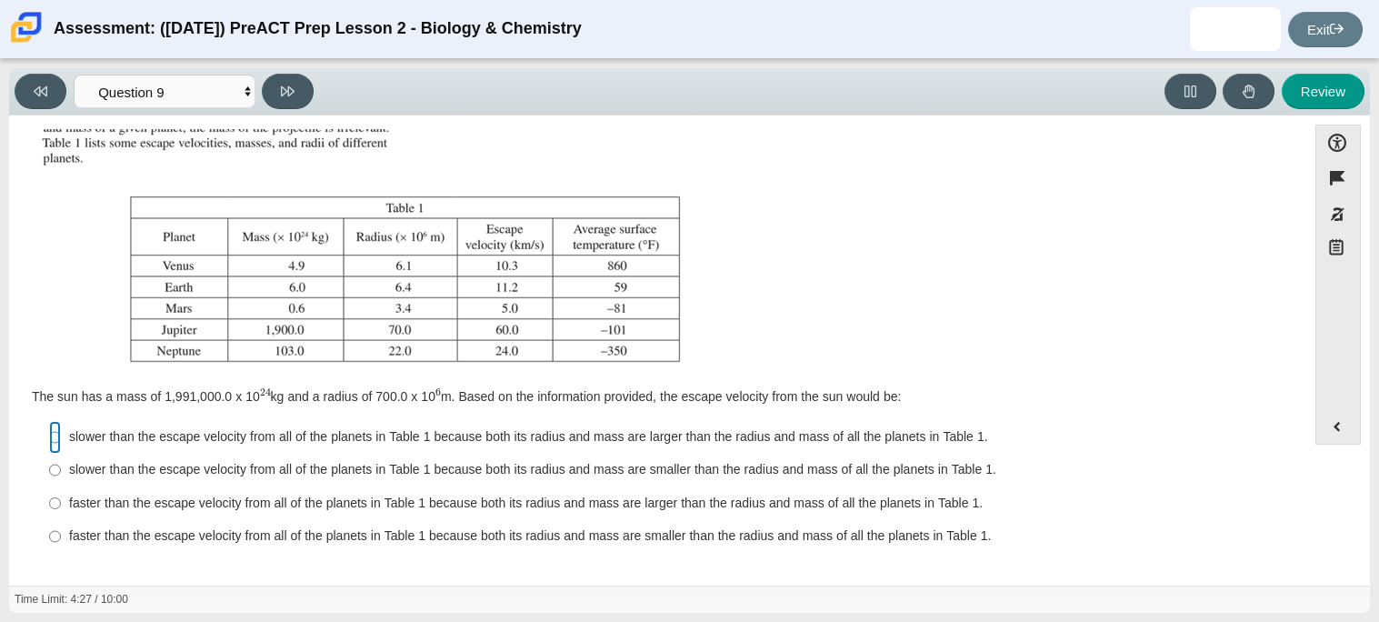
click at [58, 434] on input "slower than the escape velocity from all of the planets in Table 1 because both…" at bounding box center [55, 437] width 12 height 33
radio input "true"
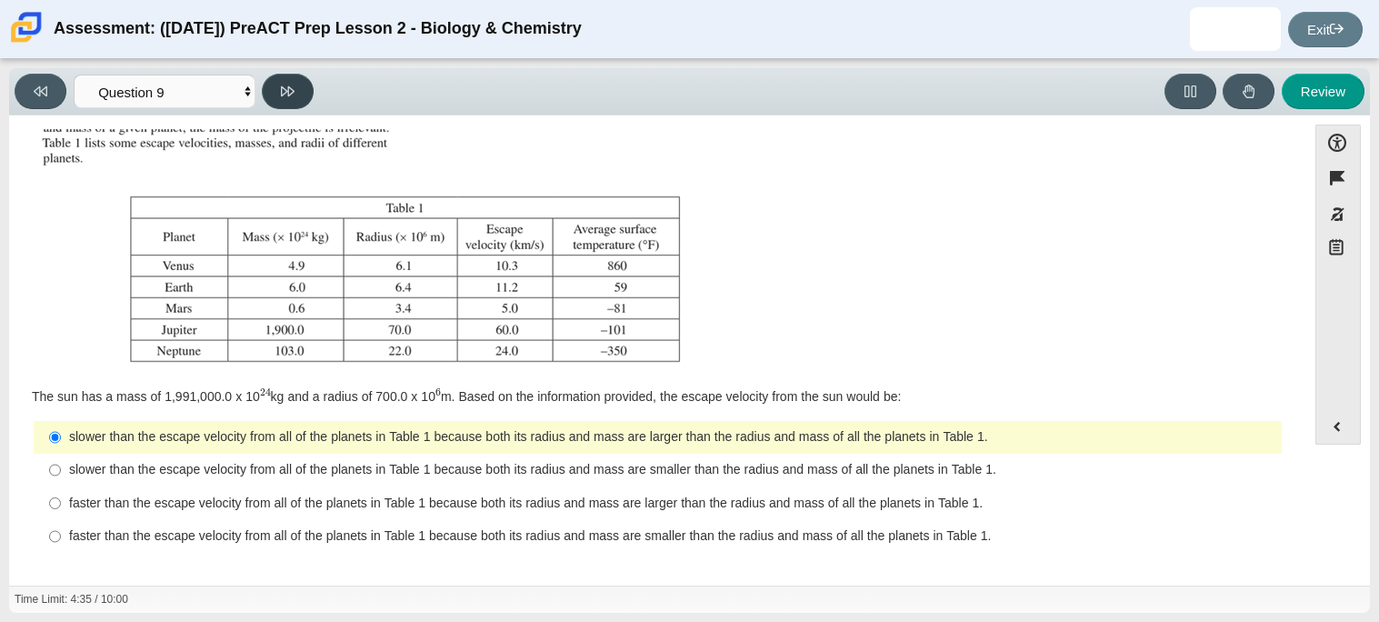
click at [278, 86] on button at bounding box center [288, 91] width 52 height 35
select select "b9bf8baa-c570-4e7d-b5c0-da6c71b27e9c"
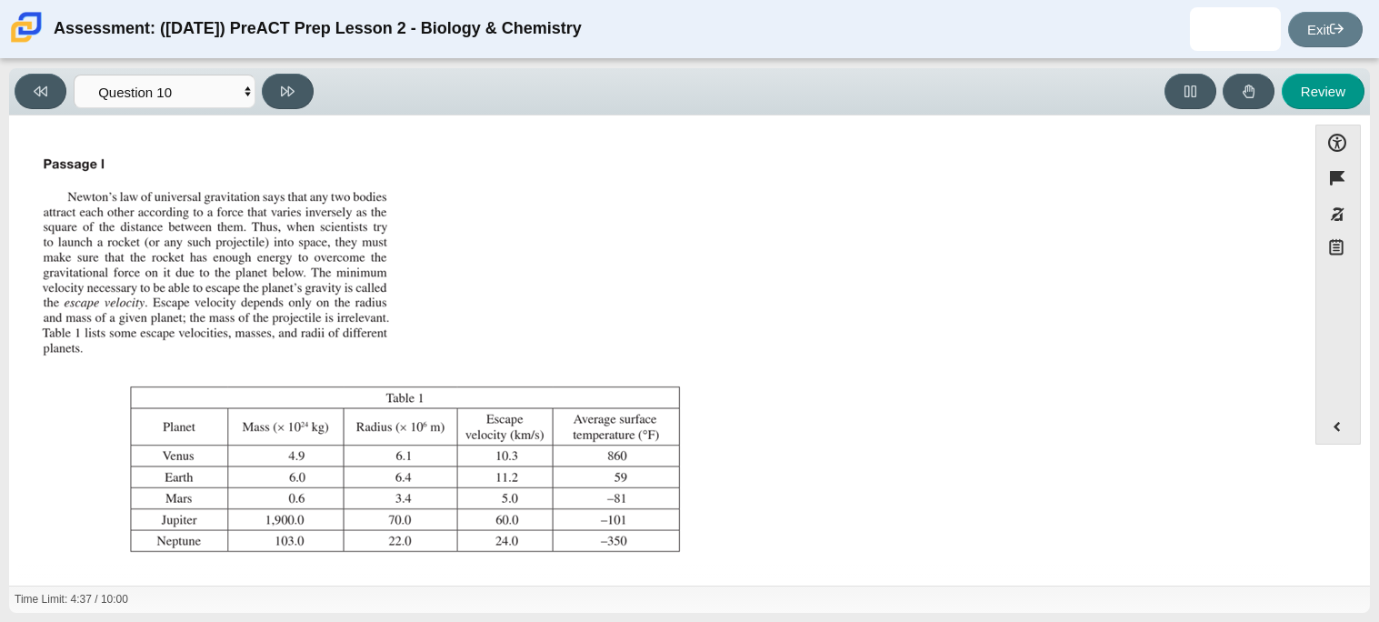
scroll to position [207, 0]
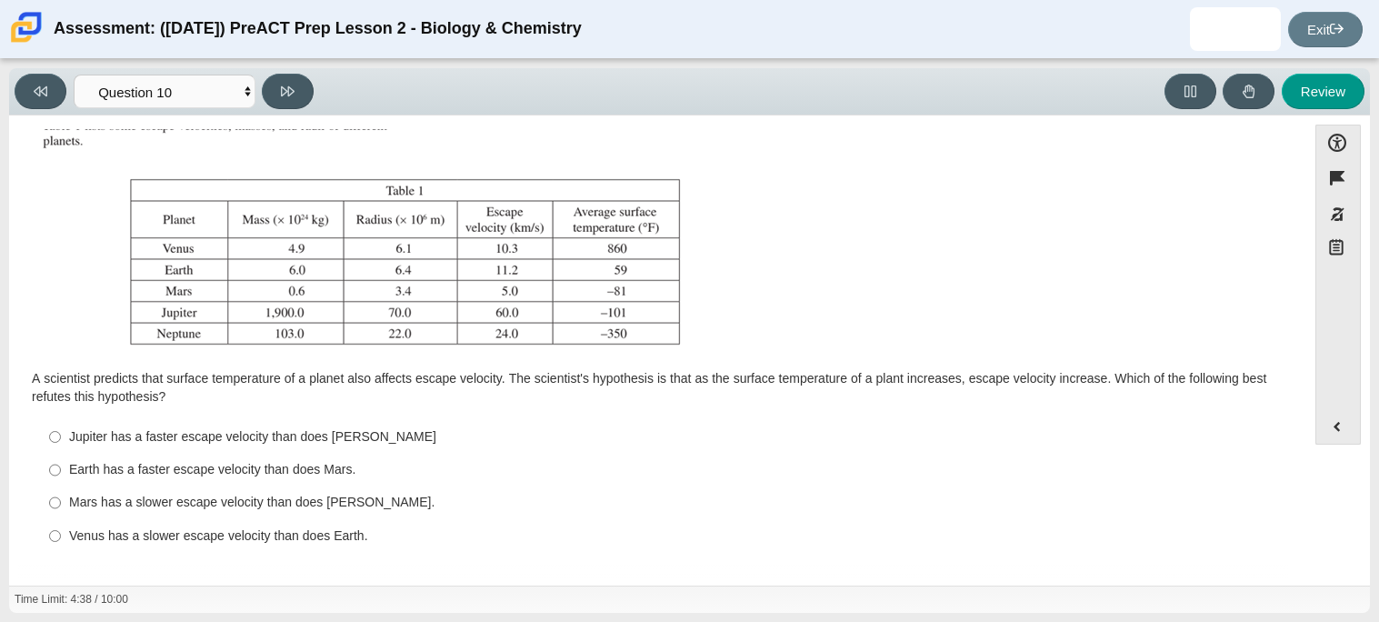
click at [62, 501] on label "Mars has a slower escape velocity than does [PERSON_NAME]. [PERSON_NAME] has a …" at bounding box center [658, 502] width 1245 height 33
click at [61, 501] on input "Mars has a slower escape velocity than does [PERSON_NAME]. [PERSON_NAME] has a …" at bounding box center [55, 502] width 12 height 33
radio input "true"
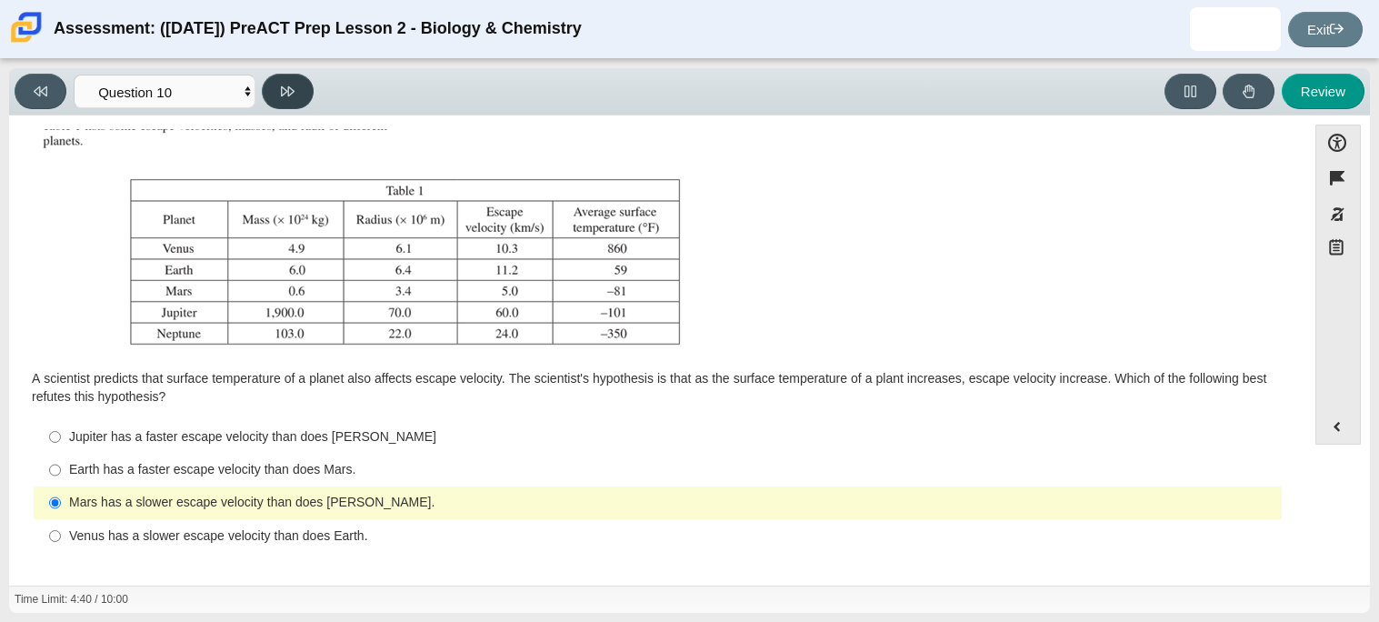
click at [279, 95] on button at bounding box center [288, 91] width 52 height 35
select select "review"
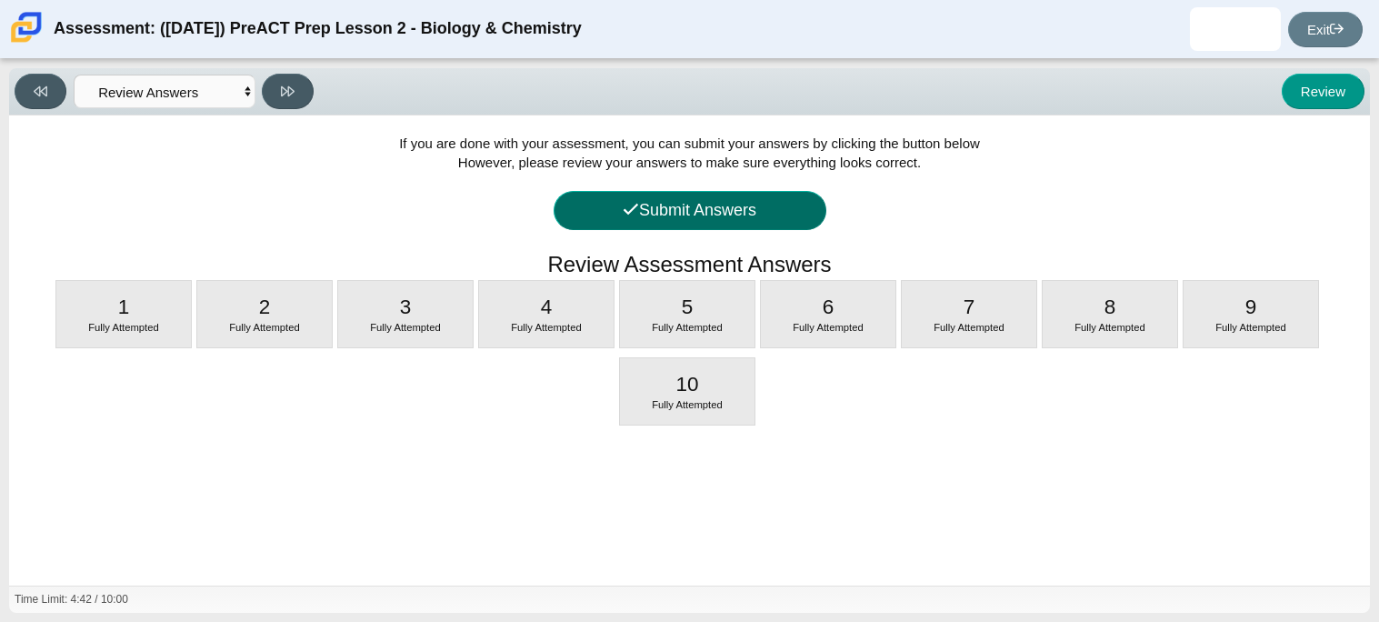
click at [630, 214] on icon at bounding box center [631, 209] width 16 height 16
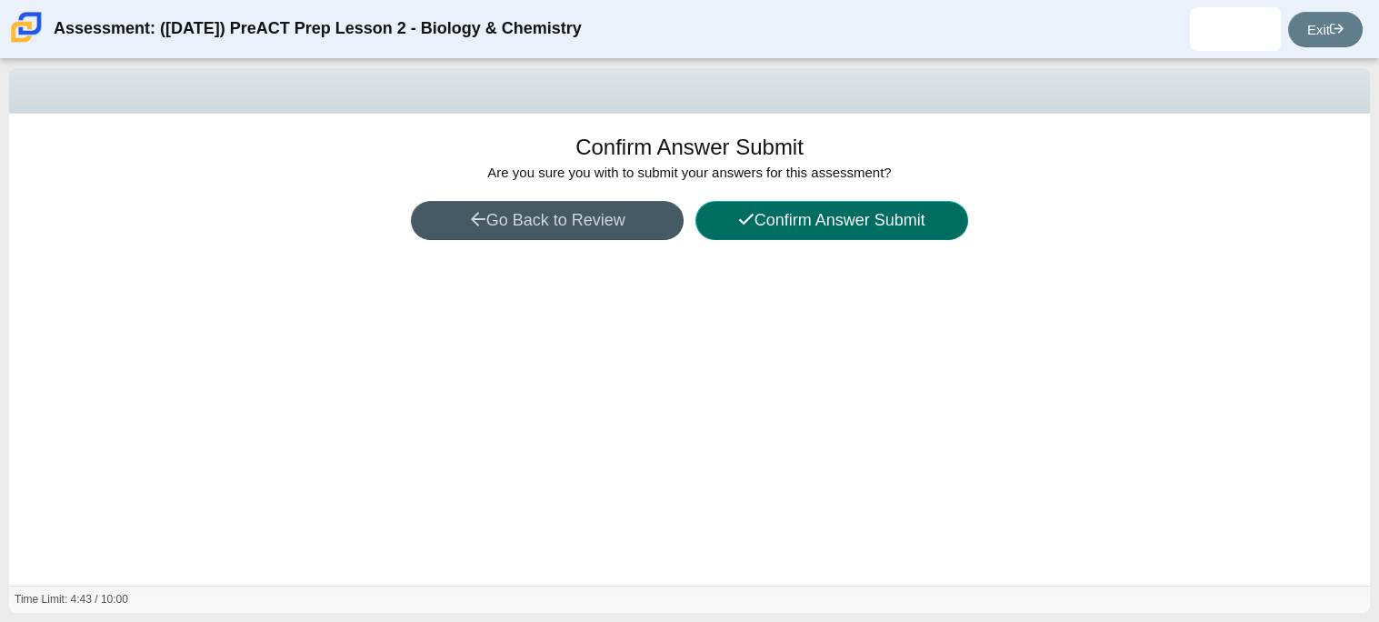
click at [778, 230] on button "Confirm Answer Submit" at bounding box center [831, 220] width 273 height 39
